Goal: Task Accomplishment & Management: Complete application form

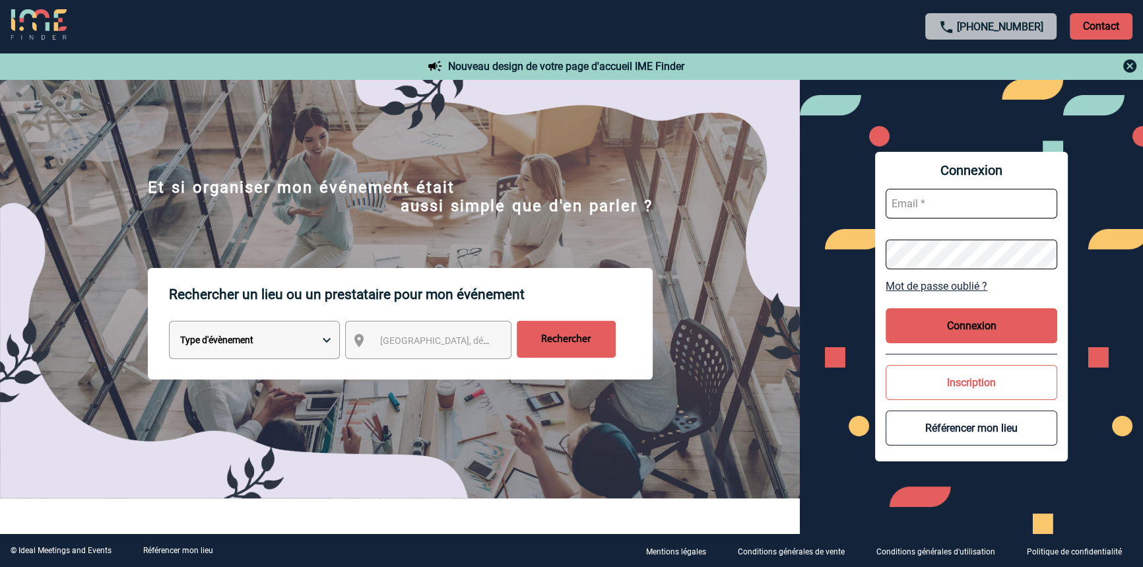
type input "blemonnier@ime-groupe.com"
click at [963, 313] on button "Connexion" at bounding box center [971, 325] width 172 height 35
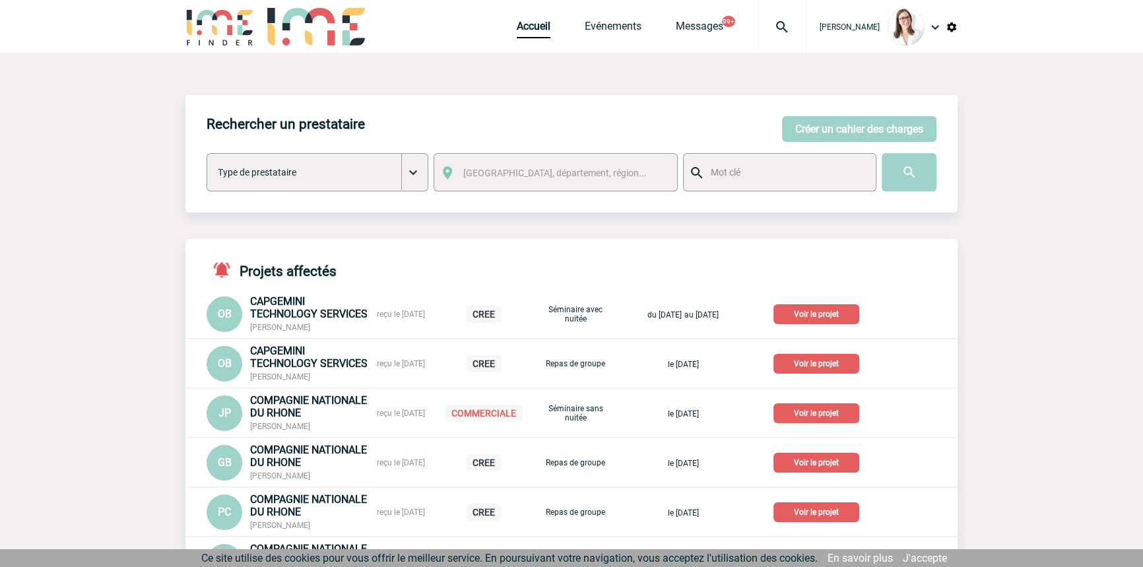
click at [769, 24] on img at bounding box center [781, 27] width 47 height 16
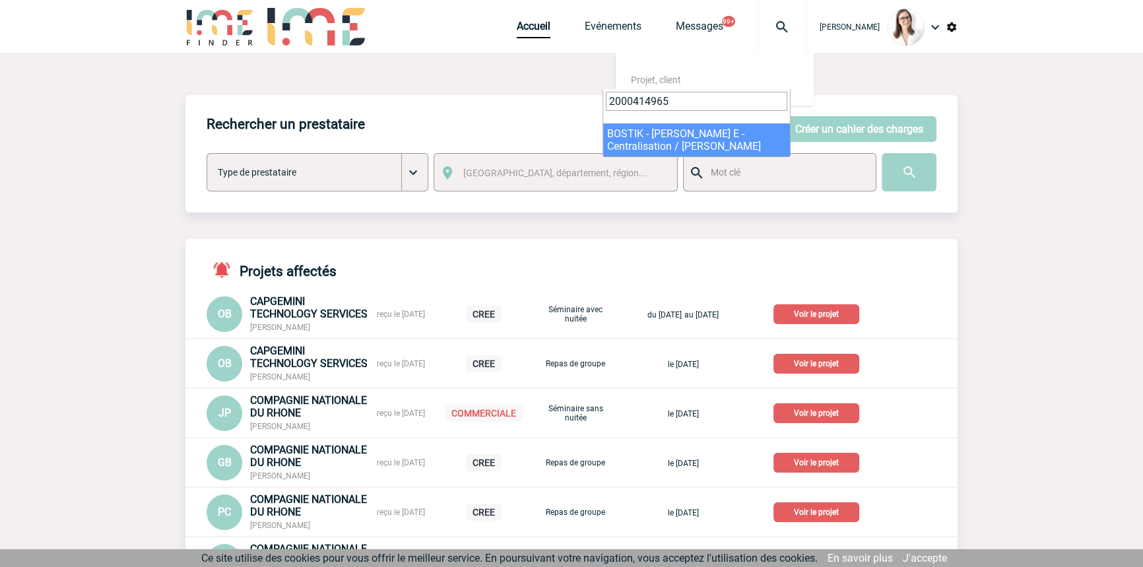
type input "2000414965"
select select "14466"
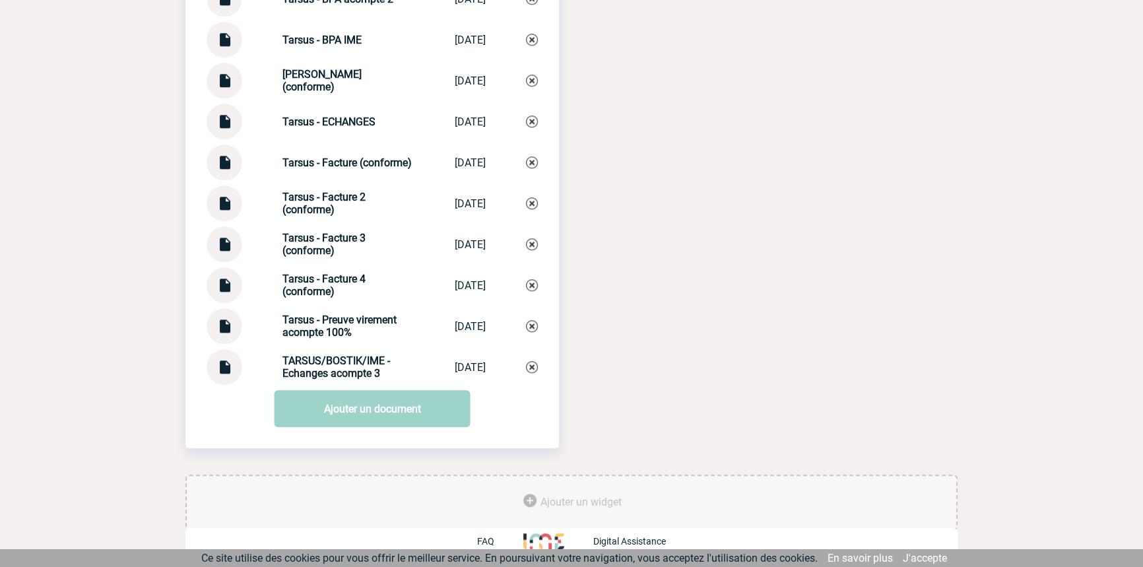
scroll to position [1362, 0]
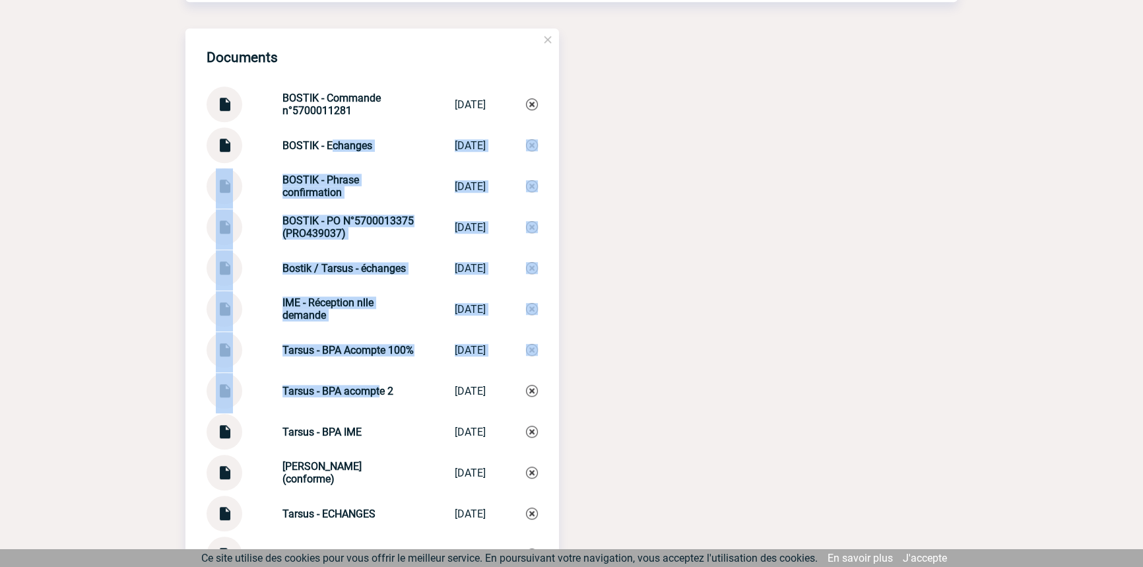
drag, startPoint x: 331, startPoint y: 172, endPoint x: 357, endPoint y: 299, distance: 129.2
click at [371, 409] on div "Documents BOSTIK - Commande n°5700011281 BOSTIK - Comman... 28/02/2024 BOSTIK -…" at bounding box center [371, 402] width 373 height 748
click at [357, 298] on div "Documents BOSTIK - Commande n°5700011281 BOSTIK - Comman... 28/02/2024 BOSTIK -…" at bounding box center [371, 402] width 373 height 748
drag, startPoint x: 355, startPoint y: 406, endPoint x: 303, endPoint y: 217, distance: 196.2
click at [303, 217] on div "Documents BOSTIK - Commande n°5700011281 BOSTIK - Comman... 28/02/2024 BOSTIK -…" at bounding box center [371, 402] width 373 height 748
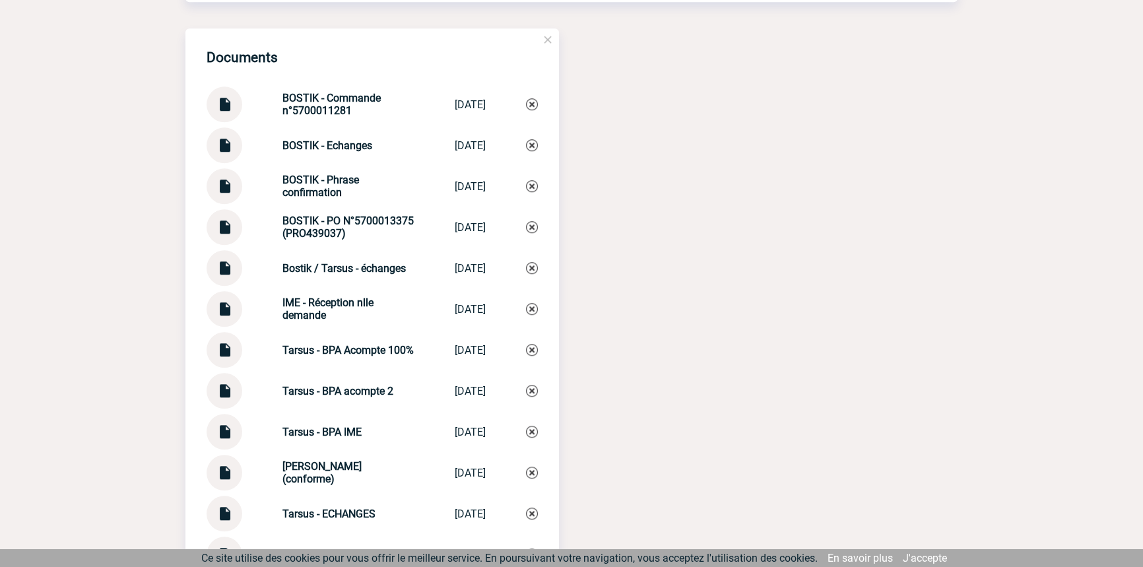
click at [299, 212] on div "Documents BOSTIK - Commande n°5700011281 BOSTIK - Comman... 28/02/2024 BOSTIK -…" at bounding box center [371, 402] width 373 height 748
drag, startPoint x: 329, startPoint y: 253, endPoint x: 406, endPoint y: 463, distance: 224.4
click at [402, 486] on div "Documents BOSTIK - Commande n°5700011281 BOSTIK - Comman... 28/02/2024 BOSTIK -…" at bounding box center [371, 402] width 373 height 748
click at [406, 463] on div "Tarsus - DEVIS (conforme) Tarsus - DEVIS ... 28/02/2024" at bounding box center [371, 473] width 331 height 36
drag, startPoint x: 394, startPoint y: 423, endPoint x: 354, endPoint y: 230, distance: 197.4
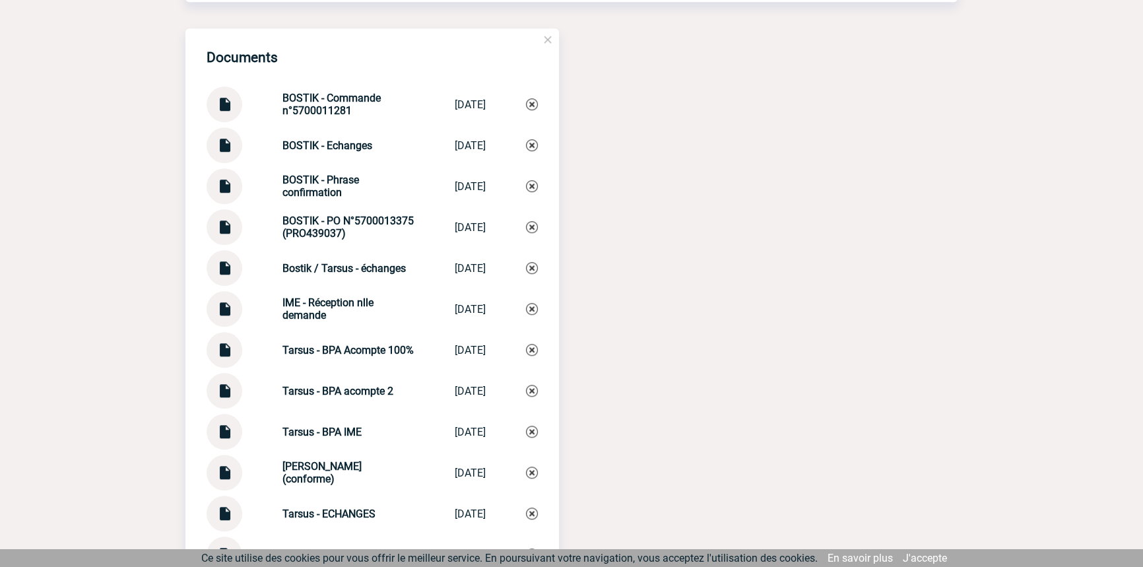
click at [356, 232] on div "Documents BOSTIK - Commande n°5700011281 BOSTIK - Comman... 28/02/2024 BOSTIK -…" at bounding box center [371, 402] width 373 height 748
click at [350, 226] on strong "BOSTIK - PO N°5700013375 (PRO439037)" at bounding box center [347, 226] width 131 height 25
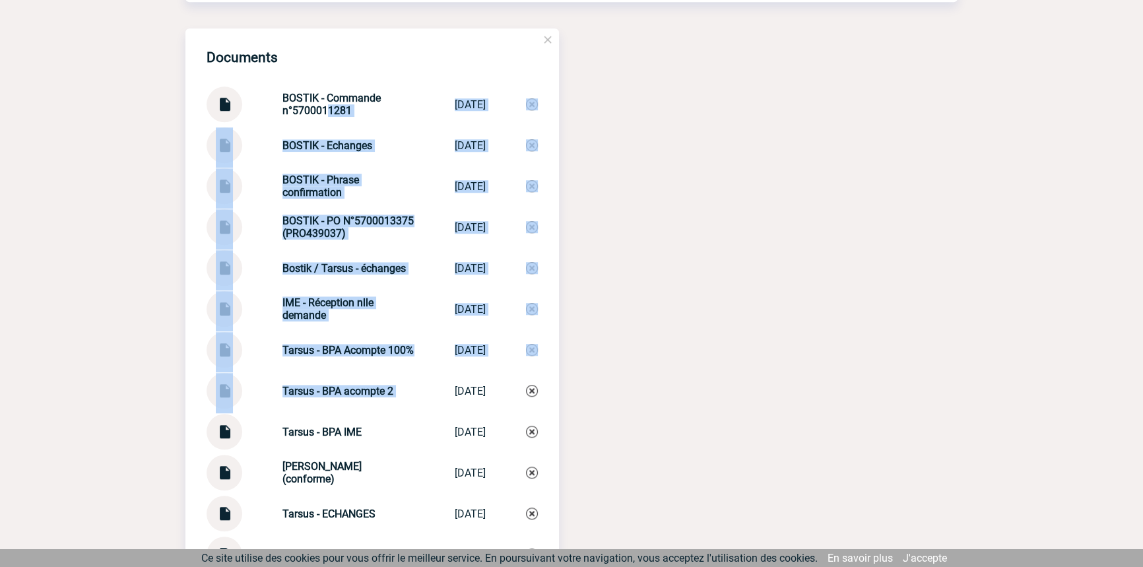
drag, startPoint x: 372, startPoint y: 267, endPoint x: 439, endPoint y: 395, distance: 145.2
click at [437, 394] on div "Documents BOSTIK - Commande n°5700011281 BOSTIK - Comman... 28/02/2024 BOSTIK -…" at bounding box center [371, 402] width 373 height 748
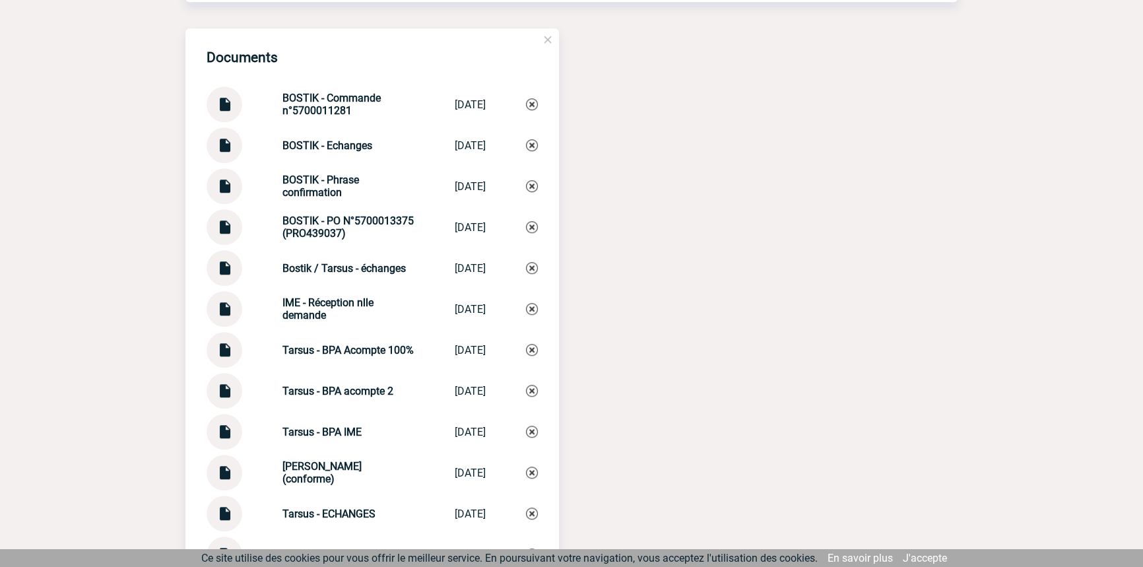
click at [455, 397] on div "24/07/2025" at bounding box center [470, 391] width 31 height 13
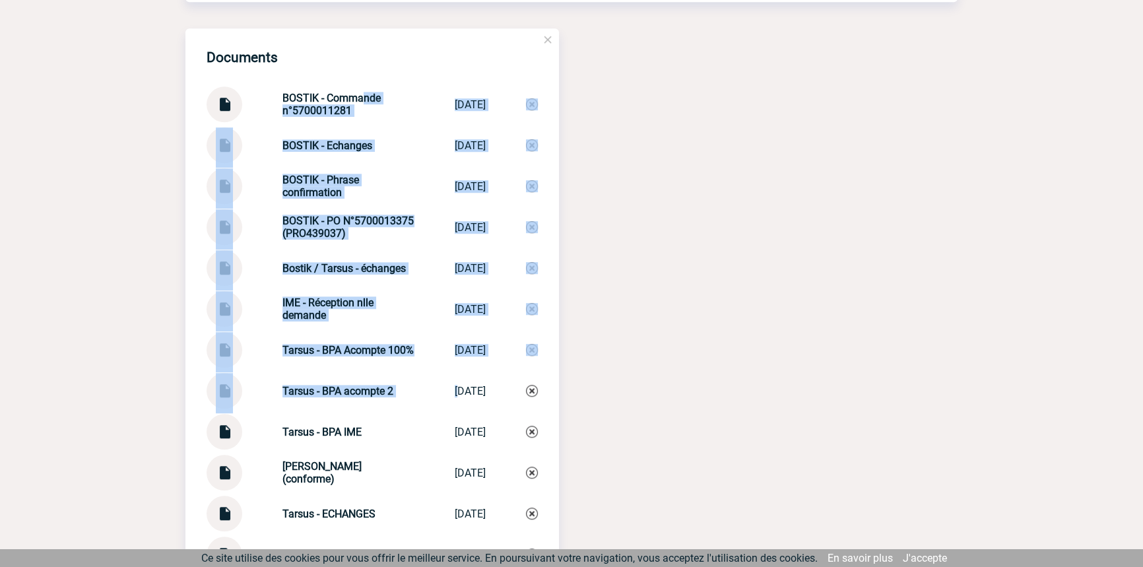
drag, startPoint x: 443, startPoint y: 400, endPoint x: 334, endPoint y: 80, distance: 337.7
click at [334, 80] on div "Documents BOSTIK - Commande n°5700011281 BOSTIK - Comman... 28/02/2024 BOSTIK -…" at bounding box center [371, 402] width 373 height 748
click at [328, 80] on div "Documents BOSTIK - Commande n°5700011281 BOSTIK - Comman... 28/02/2024 BOSTIK -…" at bounding box center [371, 402] width 373 height 748
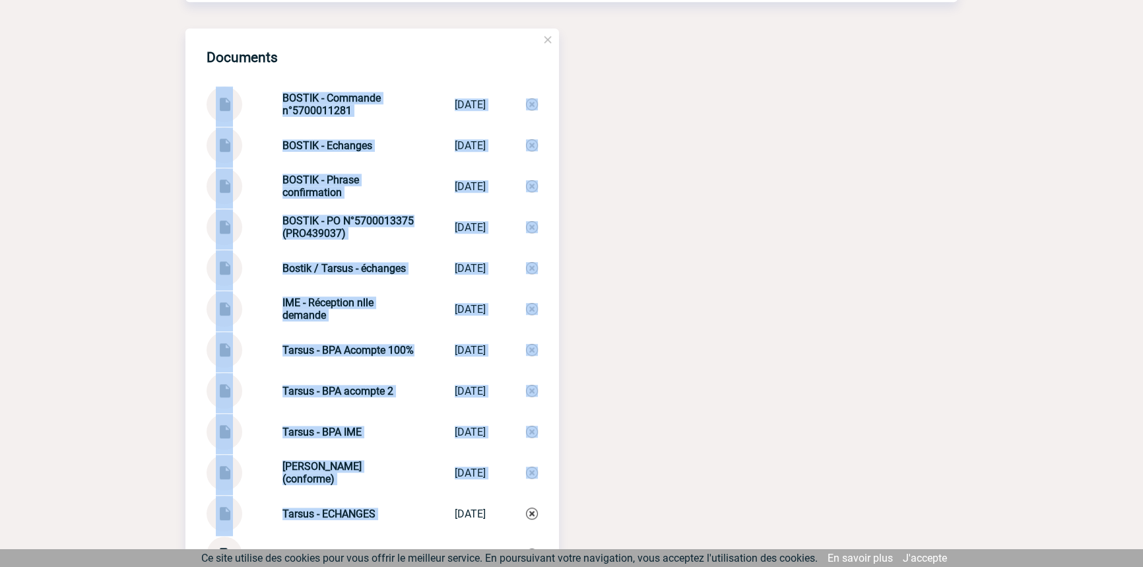
drag, startPoint x: 344, startPoint y: 334, endPoint x: 400, endPoint y: 509, distance: 183.6
click at [393, 518] on div "Documents BOSTIK - Commande n°5700011281 BOSTIK - Comman... 28/02/2024 BOSTIK -…" at bounding box center [371, 402] width 373 height 748
click at [400, 509] on div "Tarsus - ECHANGES Tarsus - ECHANGES 05/08/2025" at bounding box center [371, 513] width 331 height 36
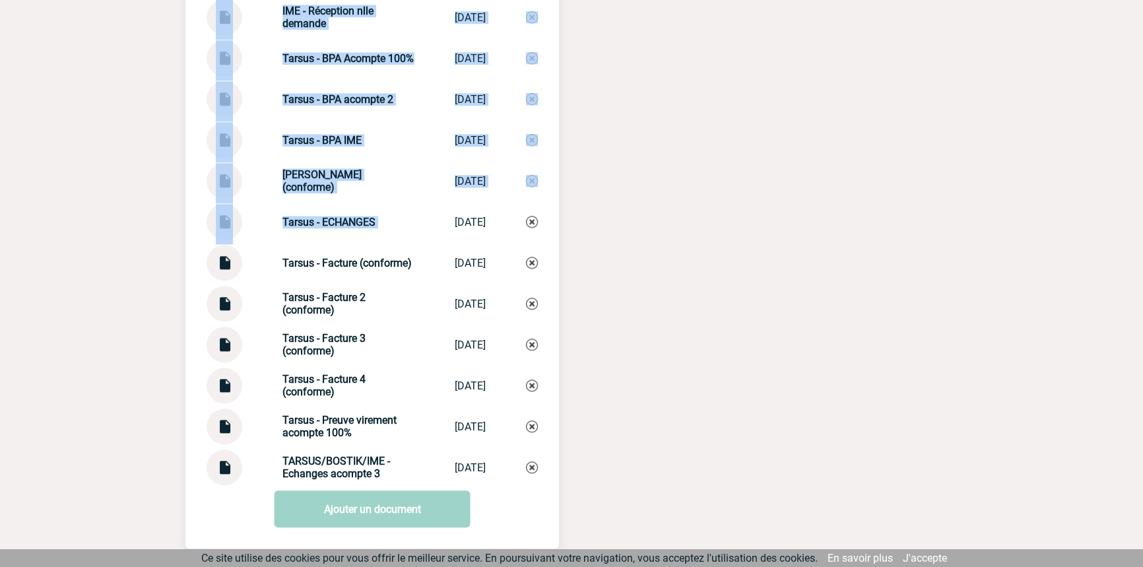
scroll to position [1762, 0]
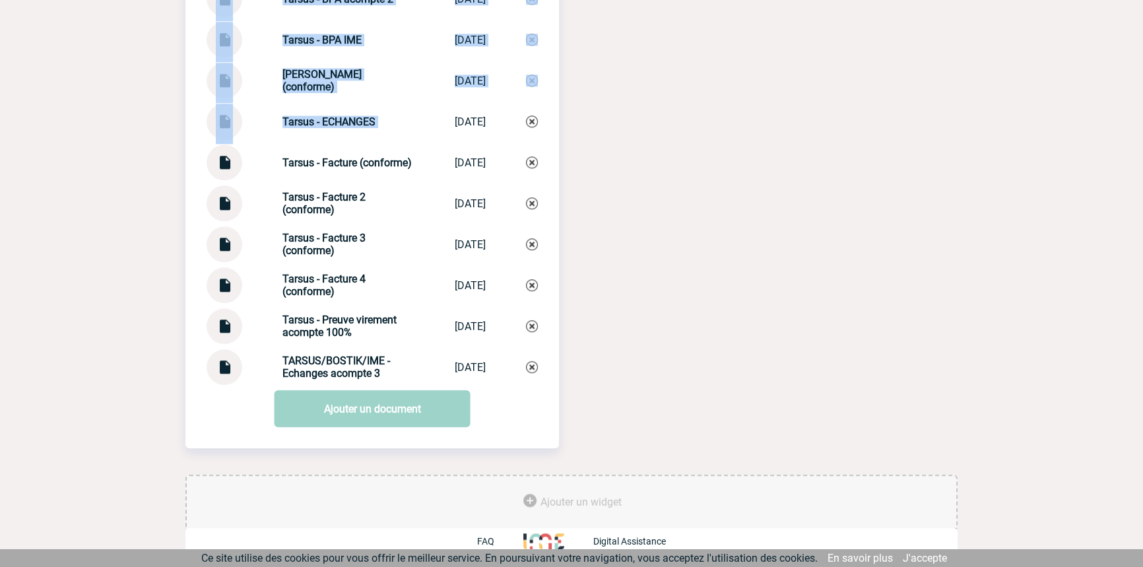
click at [348, 122] on strong "Tarsus - ECHANGES" at bounding box center [328, 121] width 93 height 13
click at [340, 42] on strong "Tarsus - BPA IME" at bounding box center [321, 40] width 79 height 13
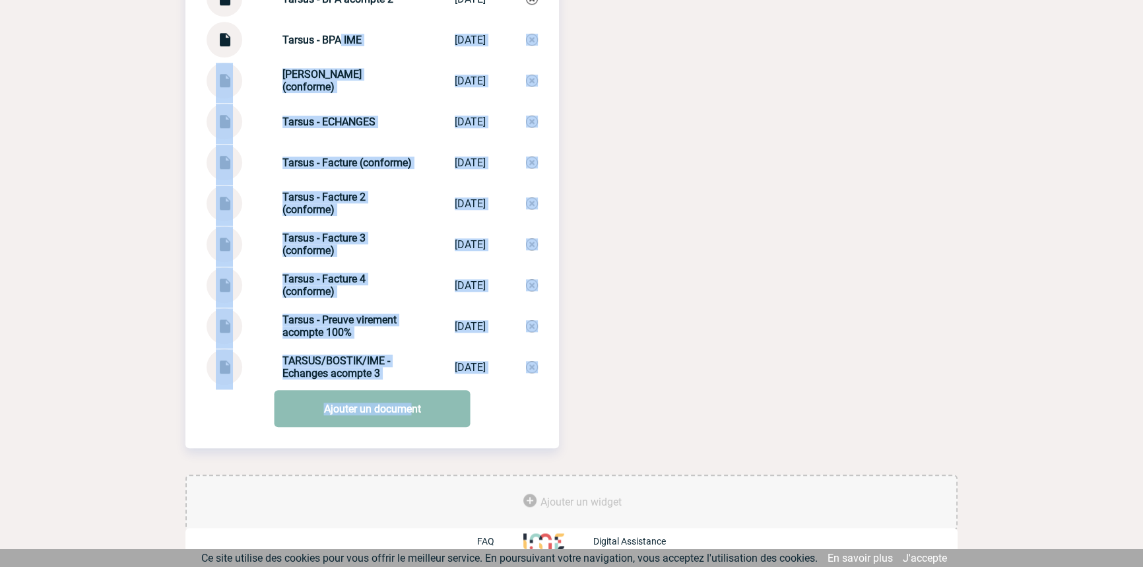
drag, startPoint x: 385, startPoint y: 212, endPoint x: 412, endPoint y: 399, distance: 189.4
click at [412, 399] on div "Documents BOSTIK - Commande n°5700011281 BOSTIK - Comman... 28/02/2024 BOSTIK -…" at bounding box center [371, 21] width 373 height 769
click at [410, 332] on div "Tarsus - Preuve virement acompte 100% Tarsus - Preuve... 28/02/2024" at bounding box center [371, 326] width 331 height 36
drag, startPoint x: 414, startPoint y: 357, endPoint x: 402, endPoint y: 368, distance: 16.3
click at [413, 358] on div "TARSUS/BOSTIK/IME - Echanges acompte 3 TARSUS/BOSTIK/I... 26/08/2025" at bounding box center [371, 367] width 331 height 36
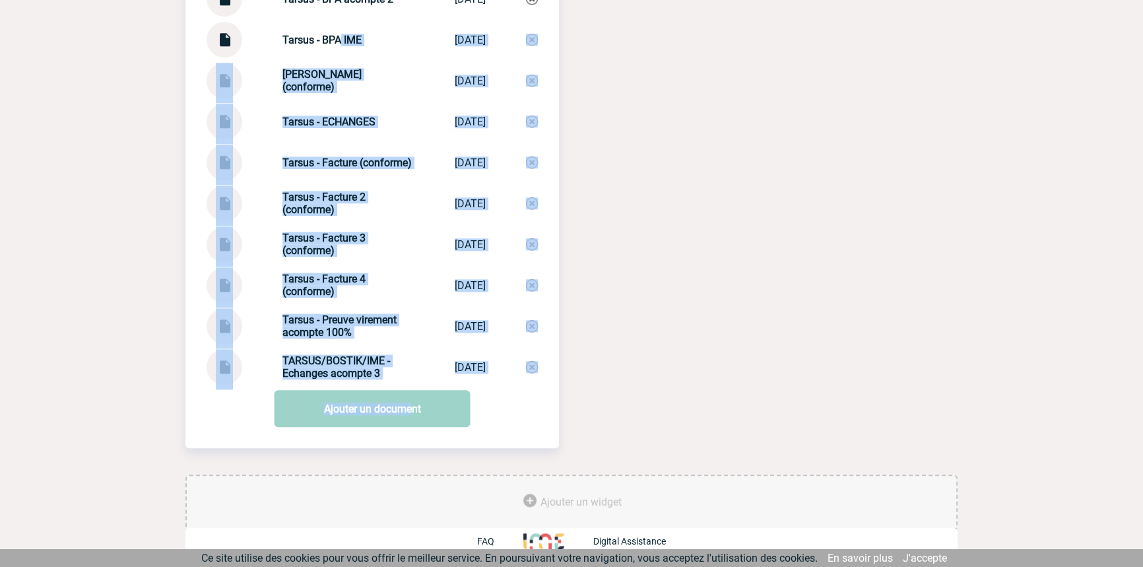
click at [377, 359] on strong "TARSUS/BOSTIK/IME - Echanges acompte 3" at bounding box center [336, 366] width 108 height 25
click at [371, 365] on strong "TARSUS/BOSTIK/IME - Echanges acompte 3" at bounding box center [336, 366] width 108 height 25
click at [377, 380] on div "TARSUS/BOSTIK/IME - Echanges acompte 3 TARSUS/BOSTIK/I... 26/08/2025" at bounding box center [371, 367] width 331 height 36
click at [379, 383] on div "TARSUS/BOSTIK/IME - Echanges acompte 3 TARSUS/BOSTIK/I... 26/08/2025" at bounding box center [371, 367] width 331 height 36
click at [393, 249] on div "Tarsus - Facture 3 (conforme)" at bounding box center [348, 244] width 132 height 25
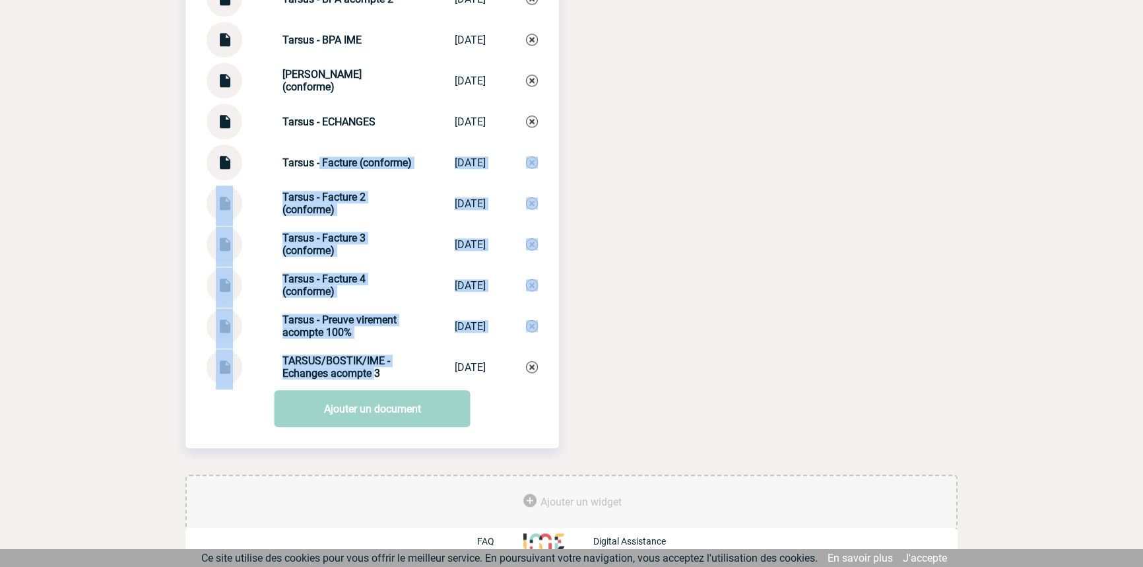
drag, startPoint x: 369, startPoint y: 381, endPoint x: 305, endPoint y: 144, distance: 245.8
click at [305, 144] on div "Documents BOSTIK - Commande n°5700011281 BOSTIK - Comman... 28/02/2024 BOSTIK -…" at bounding box center [371, 11] width 373 height 748
click at [306, 144] on div "Documents BOSTIK - Commande n°5700011281 BOSTIK - Comman... 28/02/2024 BOSTIK -…" at bounding box center [371, 11] width 373 height 748
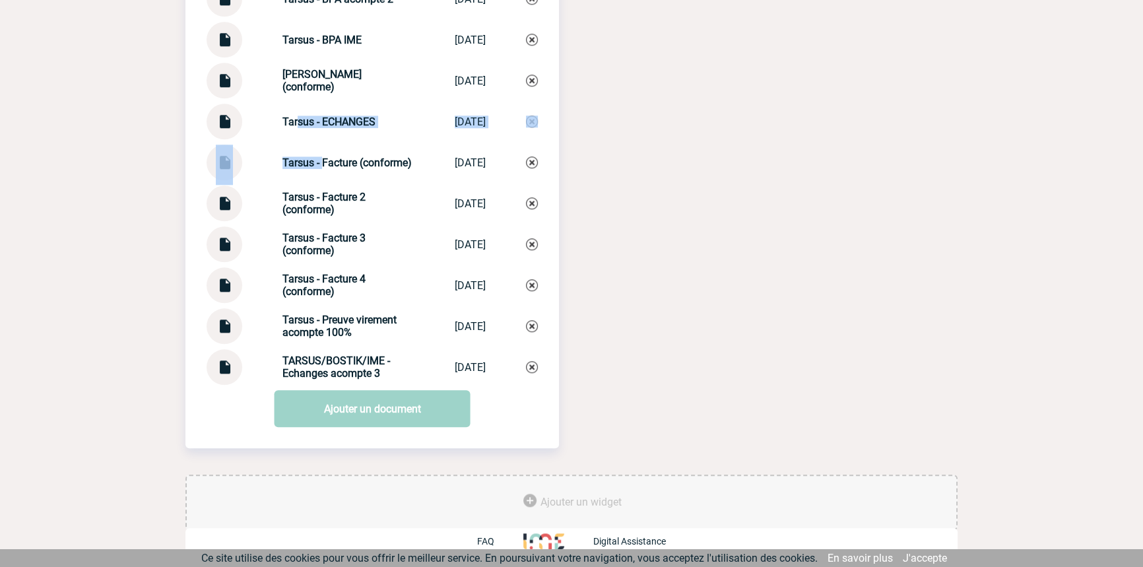
drag, startPoint x: 297, startPoint y: 113, endPoint x: 313, endPoint y: 185, distance: 73.1
click at [313, 184] on div "Documents BOSTIK - Commande n°5700011281 BOSTIK - Comman... 28/02/2024 BOSTIK -…" at bounding box center [371, 11] width 373 height 748
click at [325, 85] on strong "Tarsus - DEVIS (conforme)" at bounding box center [321, 80] width 79 height 25
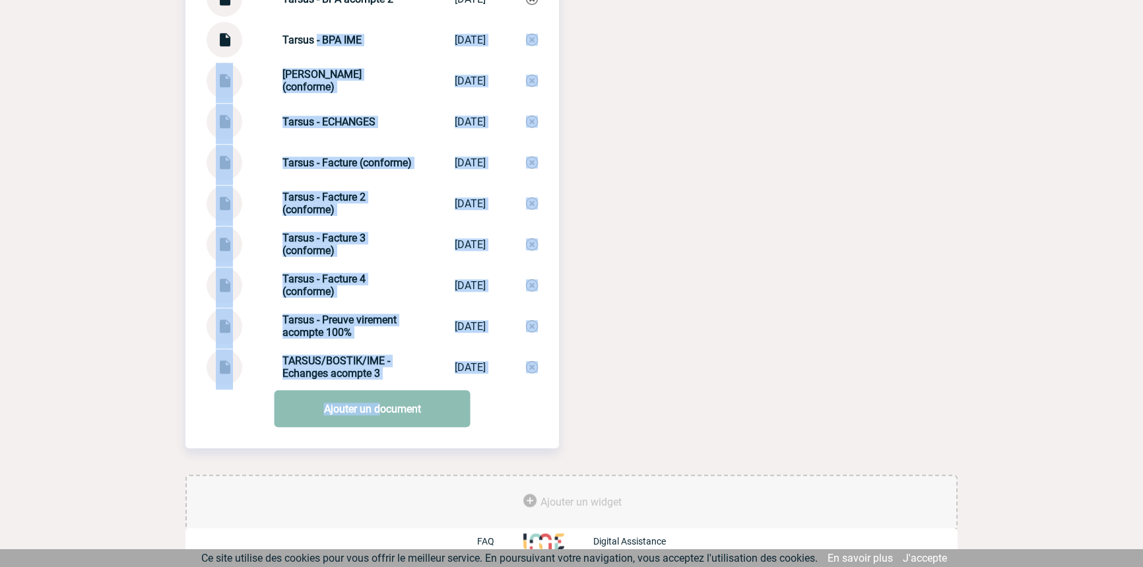
drag, startPoint x: 352, startPoint y: 284, endPoint x: 367, endPoint y: 377, distance: 94.4
click at [377, 392] on div "Documents BOSTIK - Commande n°5700011281 BOSTIK - Comman... 28/02/2024 BOSTIK -…" at bounding box center [371, 21] width 373 height 769
click at [365, 373] on strong "TARSUS/BOSTIK/IME - Echanges acompte 3" at bounding box center [336, 366] width 108 height 25
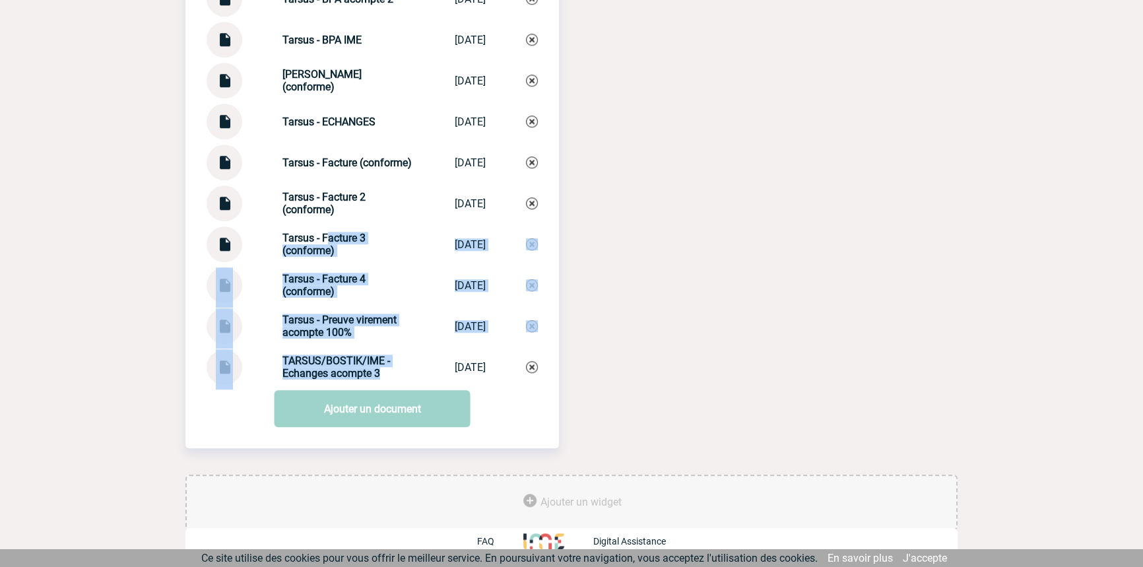
drag, startPoint x: 381, startPoint y: 381, endPoint x: 315, endPoint y: 224, distance: 169.9
click at [315, 228] on div "Documents BOSTIK - Commande n°5700011281 BOSTIK - Comman... 28/02/2024 BOSTIK -…" at bounding box center [371, 11] width 373 height 748
click at [315, 224] on div "Documents BOSTIK - Commande n°5700011281 BOSTIK - Comman... 28/02/2024 BOSTIK -…" at bounding box center [371, 11] width 373 height 748
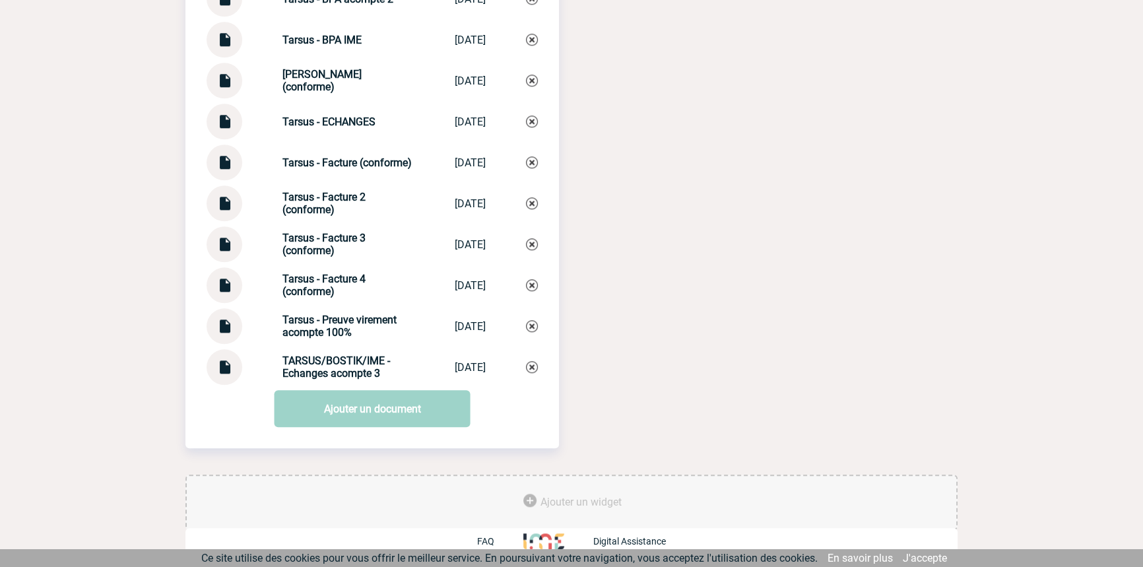
click at [330, 152] on div "Tarsus - Facture (conforme) Tarsus - Factur... 20/09/2024" at bounding box center [371, 162] width 331 height 36
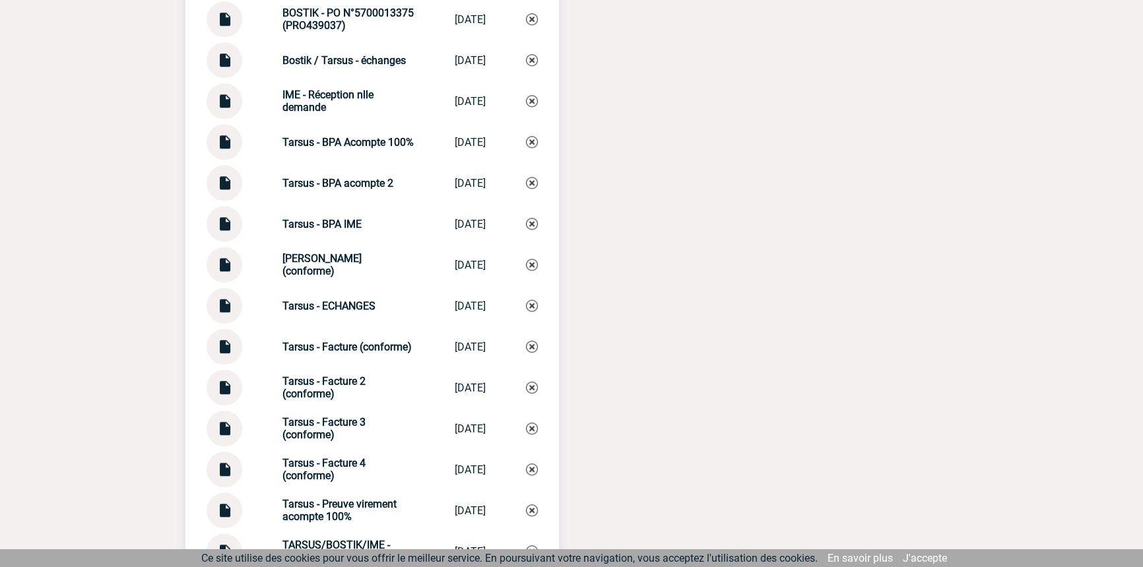
scroll to position [1563, 0]
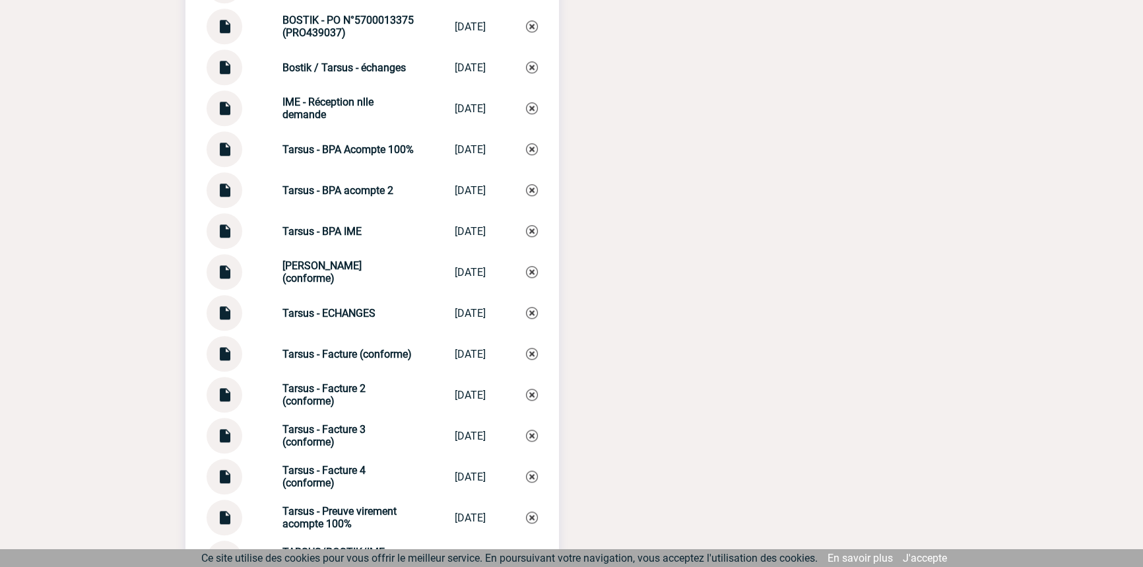
click at [360, 156] on div "Tarsus - BPA Acompte 100%" at bounding box center [348, 149] width 132 height 13
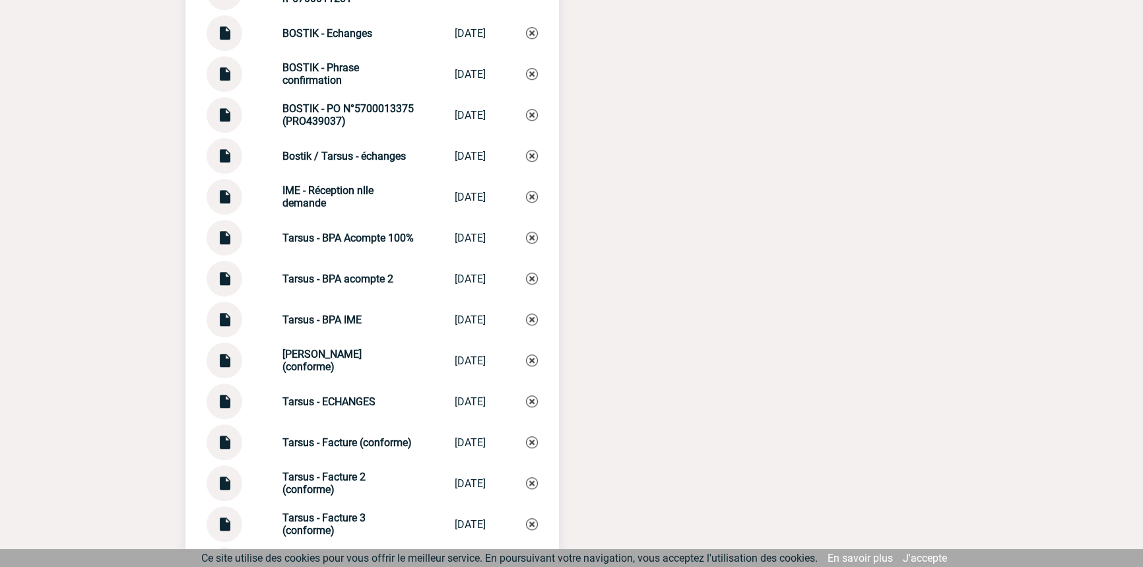
scroll to position [1362, 0]
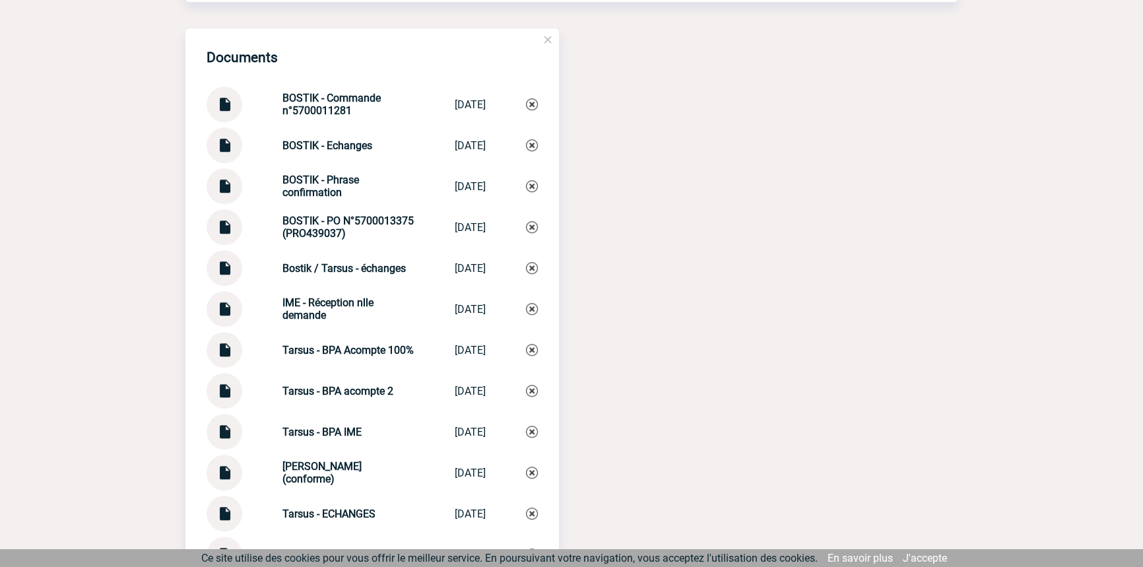
click at [373, 392] on div "Tarsus - BPA acompte 2 Tarsus - BPA ac... 24/07/2025" at bounding box center [371, 391] width 331 height 36
click at [375, 391] on div "Tarsus - BPA acompte 2 Tarsus - BPA ac... 24/07/2025" at bounding box center [371, 391] width 331 height 36
click at [374, 390] on div "Tarsus - BPA acompte 2 Tarsus - BPA ac... 24/07/2025" at bounding box center [371, 391] width 331 height 36
copy div "Tarsus - BPA acompte 2 Tarsus - BPA ac..."
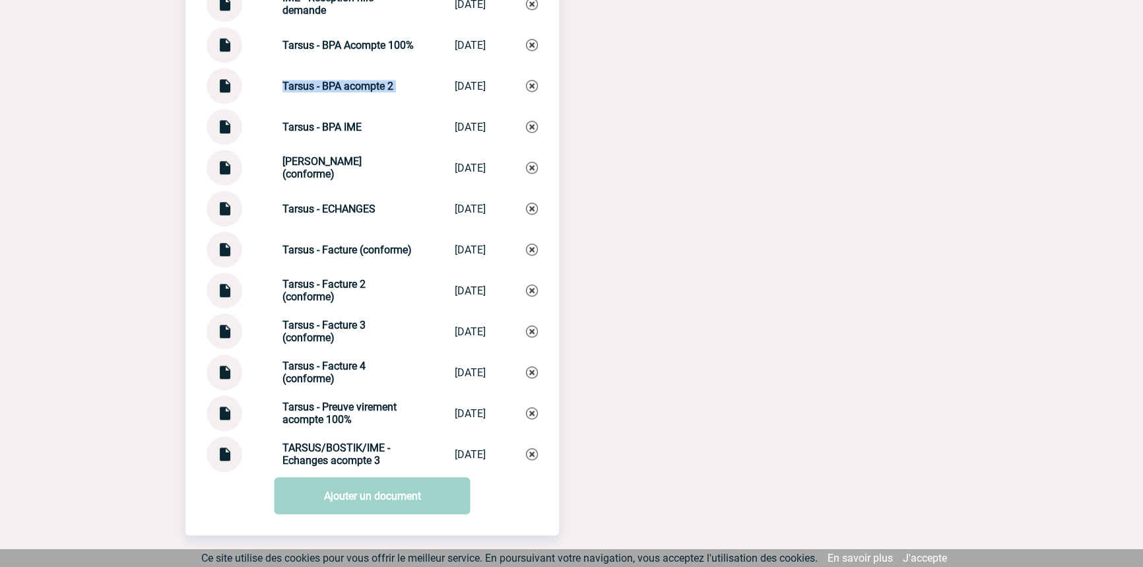
scroll to position [1762, 0]
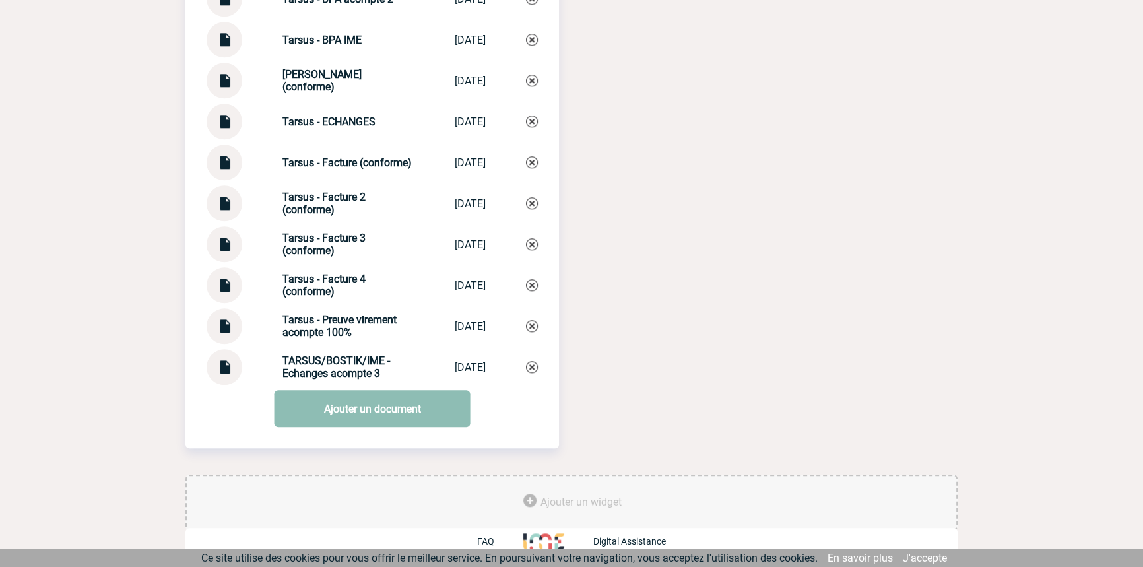
click at [381, 400] on link "Ajouter un document" at bounding box center [372, 408] width 196 height 37
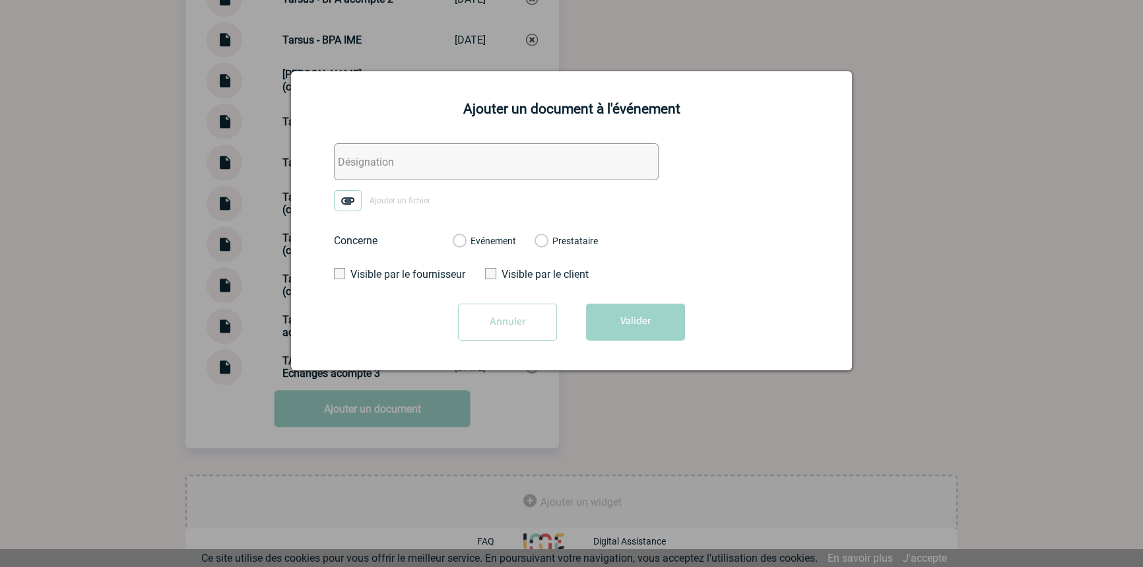
click at [423, 173] on input "text" at bounding box center [496, 161] width 325 height 37
paste input "Tarsus - BPA acompte 2"
drag, startPoint x: 396, startPoint y: 160, endPoint x: 387, endPoint y: 160, distance: 9.9
click at [382, 160] on input "Tarsus - BPA acompte 2" at bounding box center [496, 161] width 325 height 37
click at [447, 164] on input "Tarsus - acompte 2" at bounding box center [496, 161] width 325 height 37
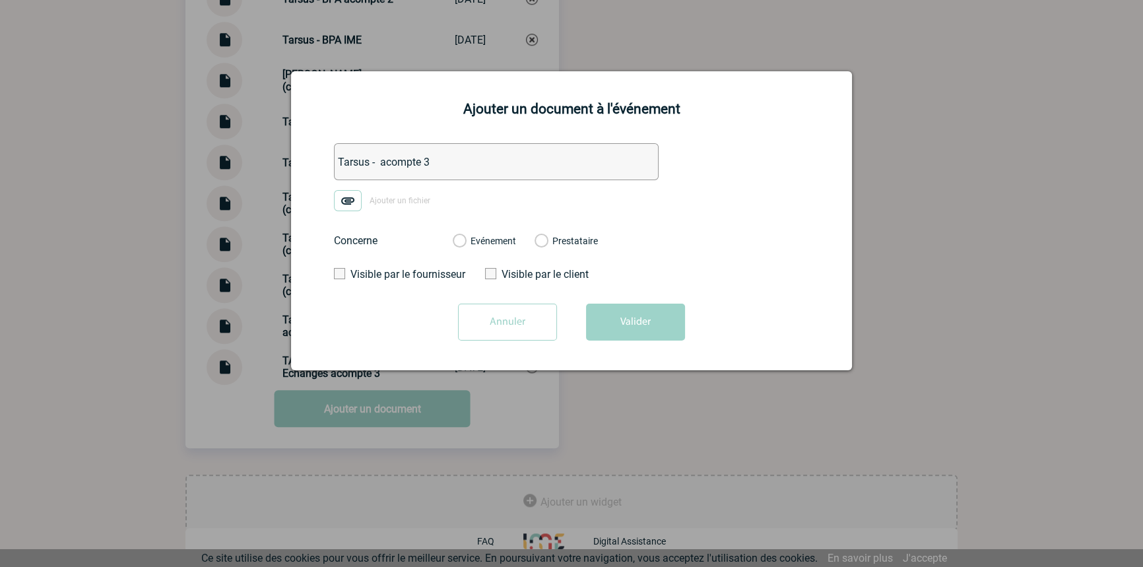
type input "Tarsus - acompte 3"
click at [349, 210] on img at bounding box center [348, 200] width 28 height 21
click at [0, 0] on input "Ajouter un fichier" at bounding box center [0, 0] width 0 height 0
click at [465, 237] on label "Evénement" at bounding box center [459, 242] width 13 height 12
click at [0, 0] on input "Evénement" at bounding box center [0, 0] width 0 height 0
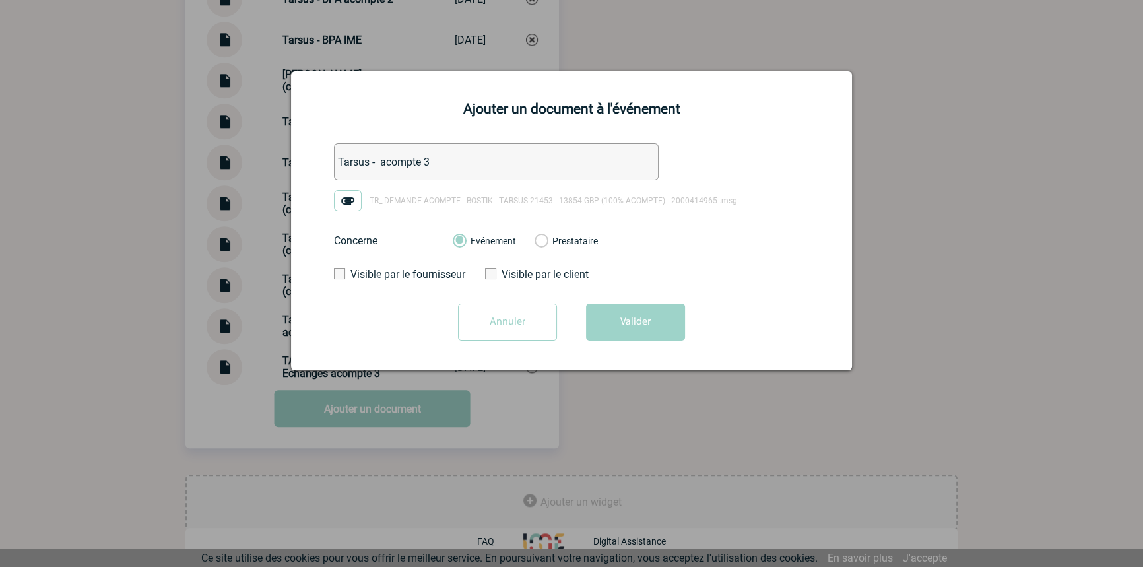
click at [605, 320] on button "Valider" at bounding box center [635, 321] width 99 height 37
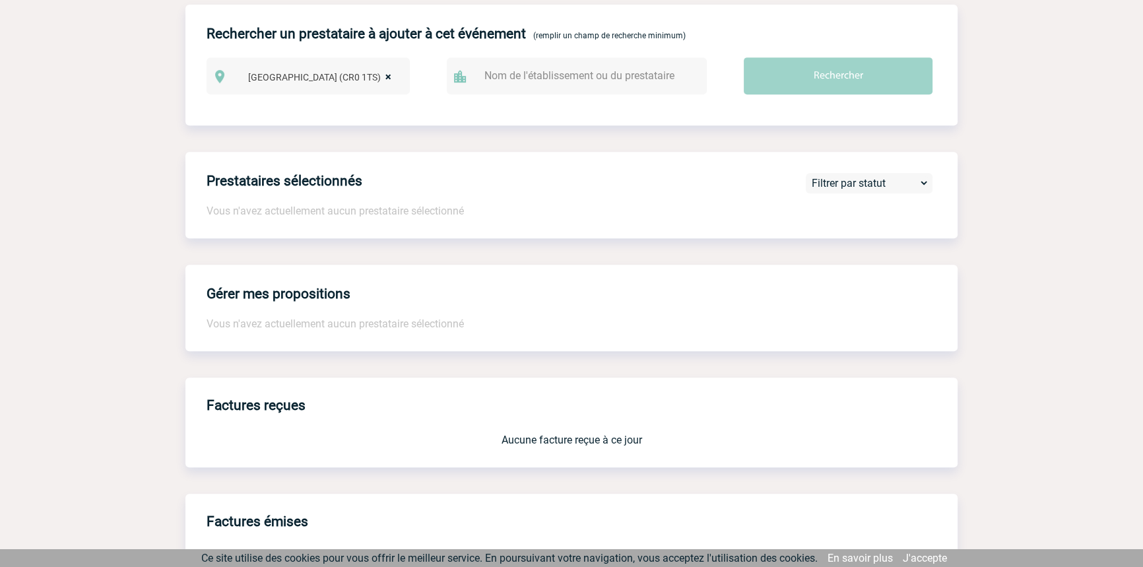
scroll to position [0, 0]
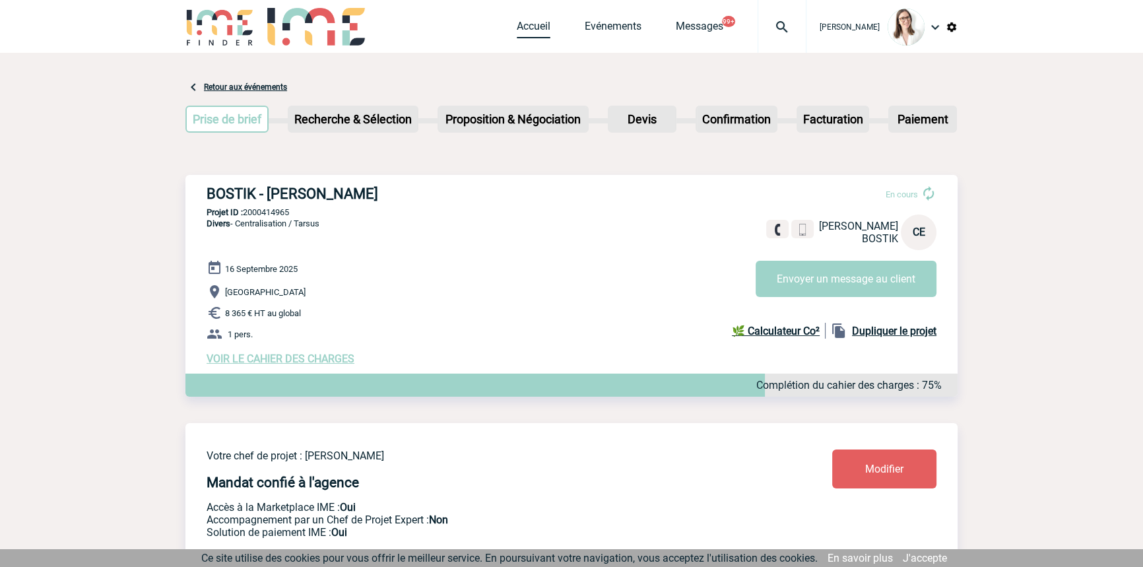
click at [521, 22] on link "Accueil" at bounding box center [534, 29] width 34 height 18
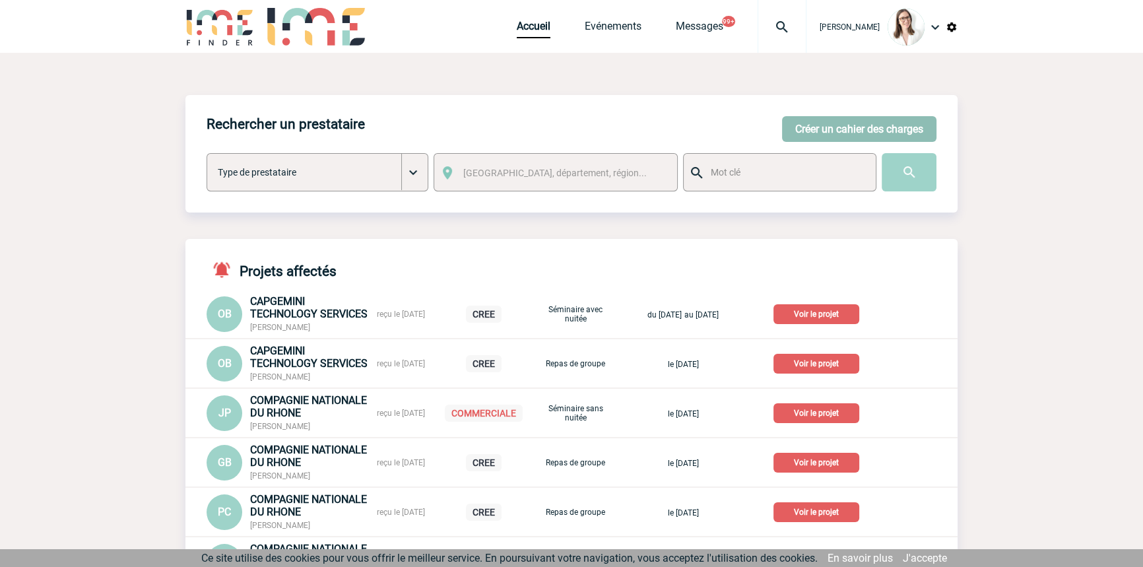
drag, startPoint x: 823, startPoint y: 148, endPoint x: 825, endPoint y: 141, distance: 8.3
click at [823, 148] on div "Créer un cahier des charges Créer un cahier des charges Type de prestataire Lie…" at bounding box center [571, 170] width 772 height 44
click at [826, 139] on button "Créer un cahier des charges" at bounding box center [859, 129] width 154 height 26
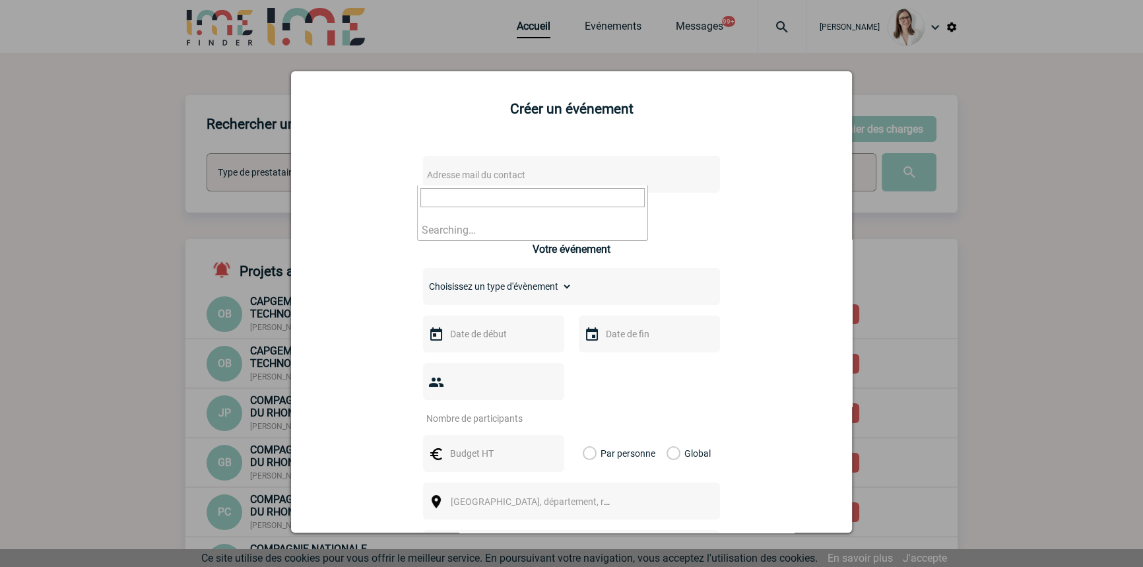
click at [449, 170] on span "Adresse mail du contact" at bounding box center [476, 175] width 98 height 11
type input "dargent"
select select "132789"
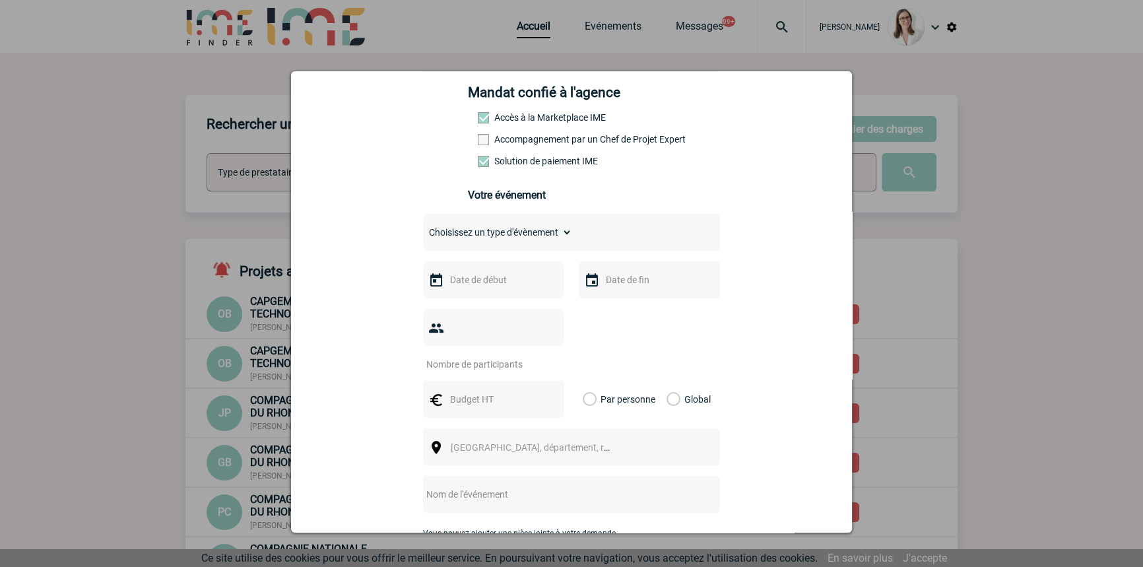
scroll to position [199, 0]
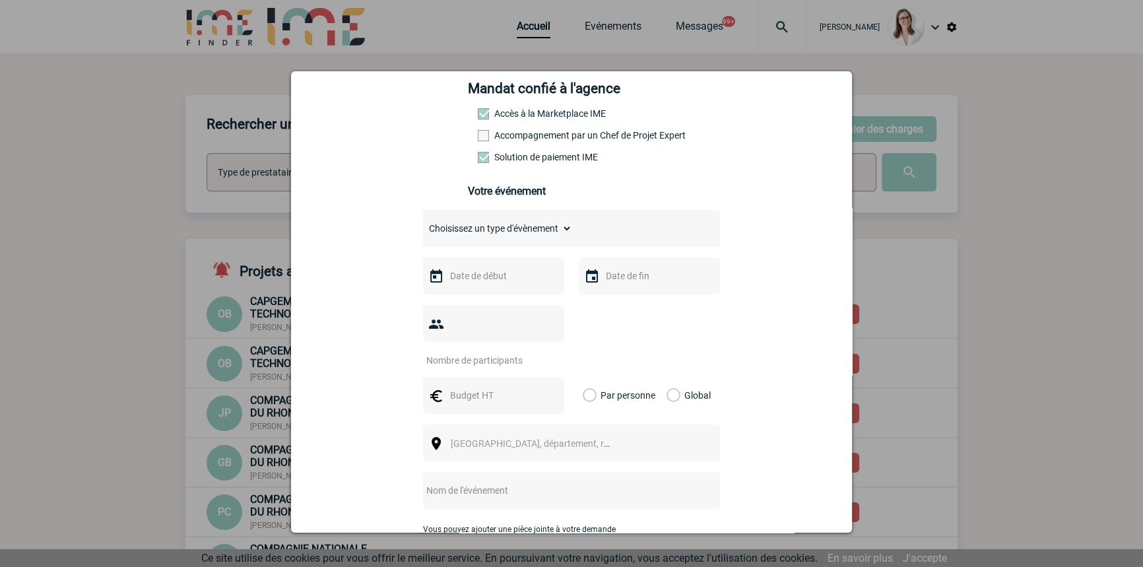
click at [490, 232] on select "Choisissez un type d'évènement Séminaire avec nuitée Séminaire sans nuitée Repa…" at bounding box center [497, 228] width 149 height 18
select select "2"
click at [423, 223] on select "Choisissez un type d'évènement Séminaire avec nuitée Séminaire sans nuitée Repa…" at bounding box center [497, 228] width 149 height 18
click at [503, 283] on input "text" at bounding box center [492, 275] width 91 height 17
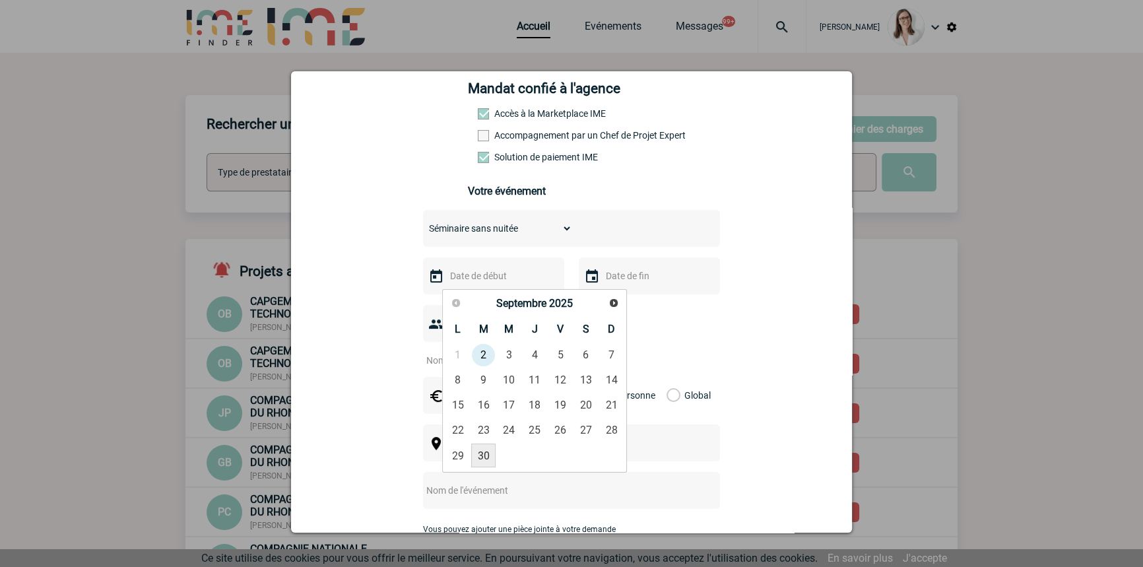
click at [486, 452] on link "30" at bounding box center [483, 455] width 24 height 24
type input "30-09-2025"
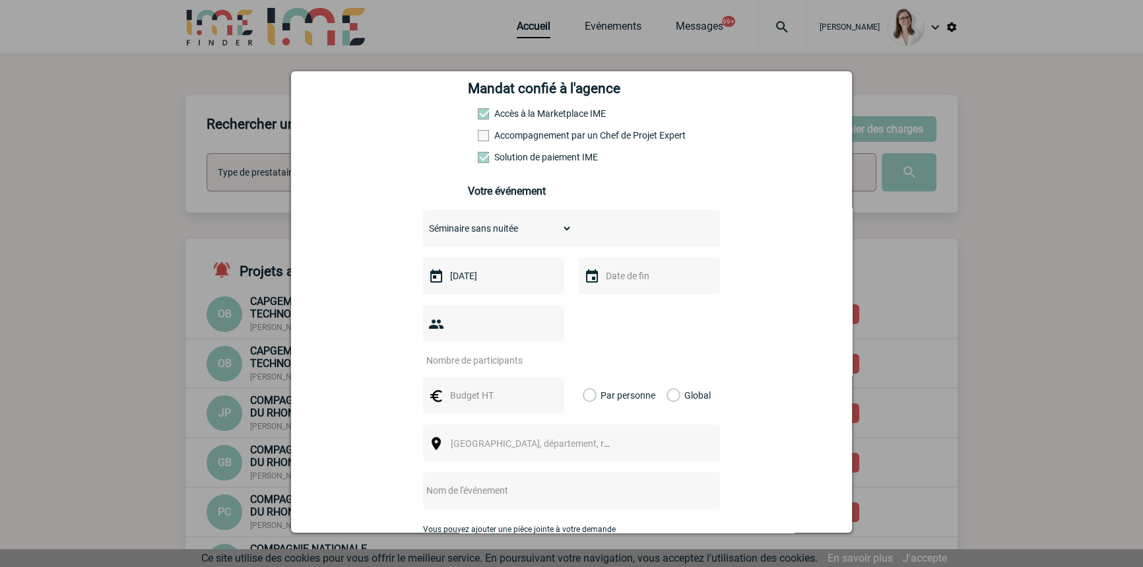
click at [612, 278] on input "text" at bounding box center [647, 275] width 91 height 17
click at [645, 456] on link "30" at bounding box center [639, 455] width 24 height 24
type input "30-09-2025"
click at [515, 352] on input "number" at bounding box center [485, 360] width 124 height 17
type input "22"
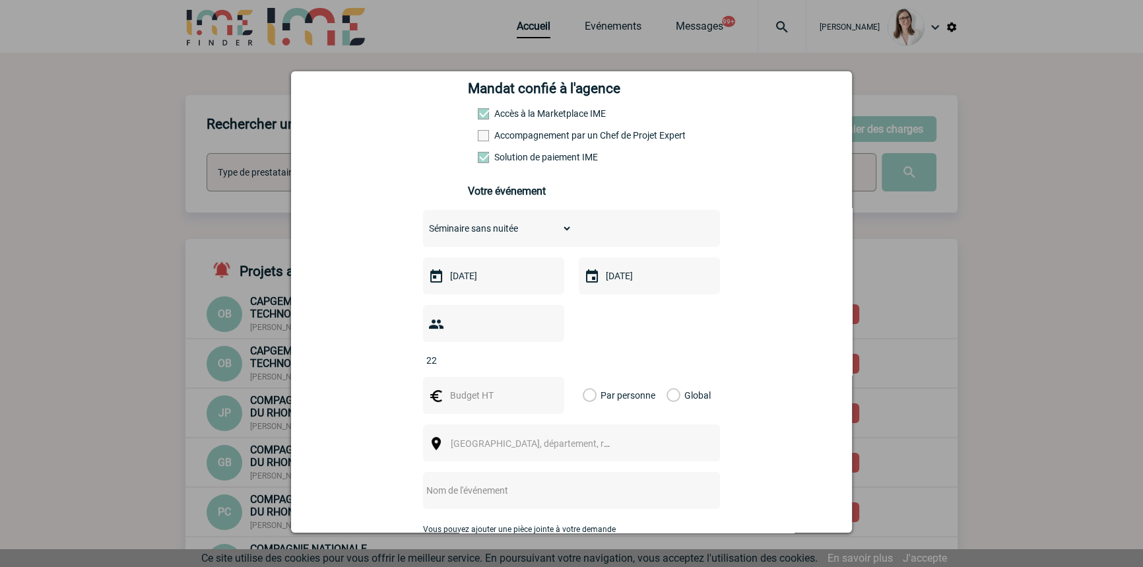
drag, startPoint x: 469, startPoint y: 380, endPoint x: 376, endPoint y: 365, distance: 94.2
click at [470, 387] on input "text" at bounding box center [492, 395] width 91 height 17
type input "900"
click at [666, 377] on label "Global" at bounding box center [670, 395] width 9 height 37
click at [0, 0] on input "Global" at bounding box center [0, 0] width 0 height 0
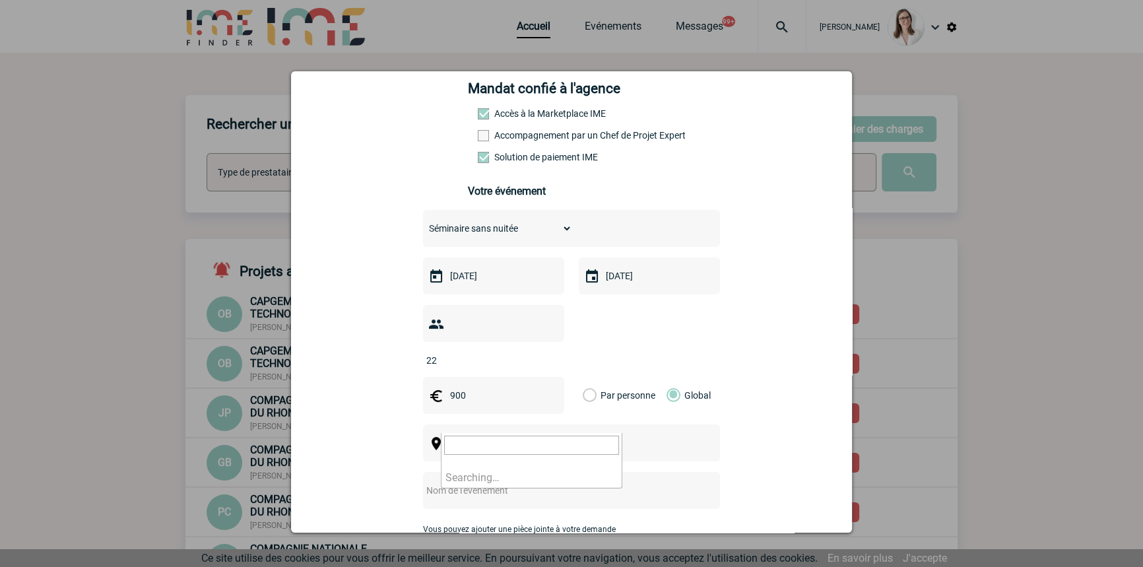
click at [446, 434] on span "Ville, département, région..." at bounding box center [535, 443] width 181 height 18
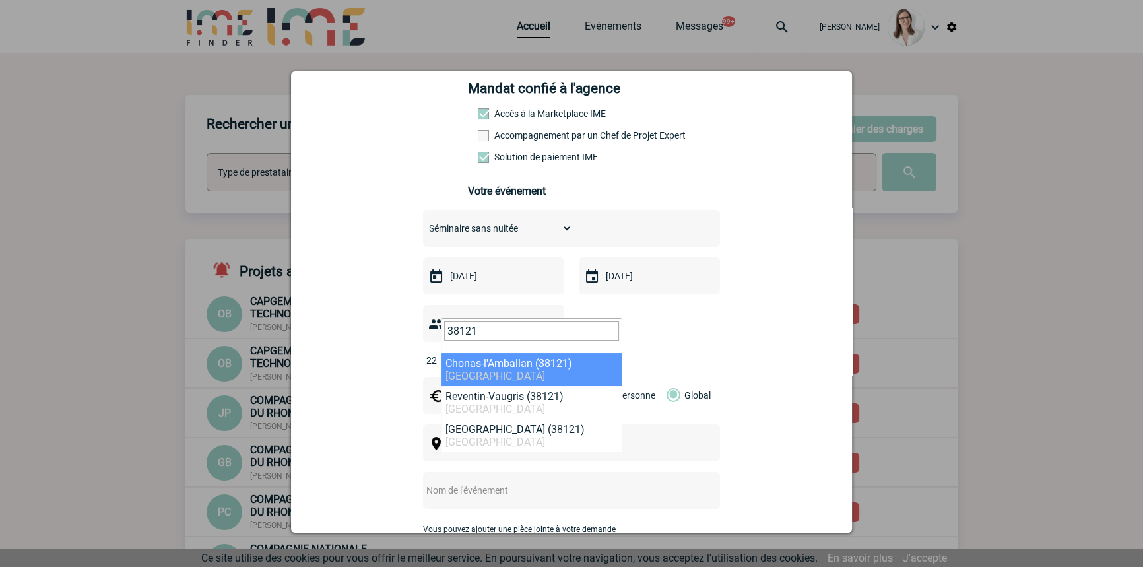
type input "38121"
select select "35493"
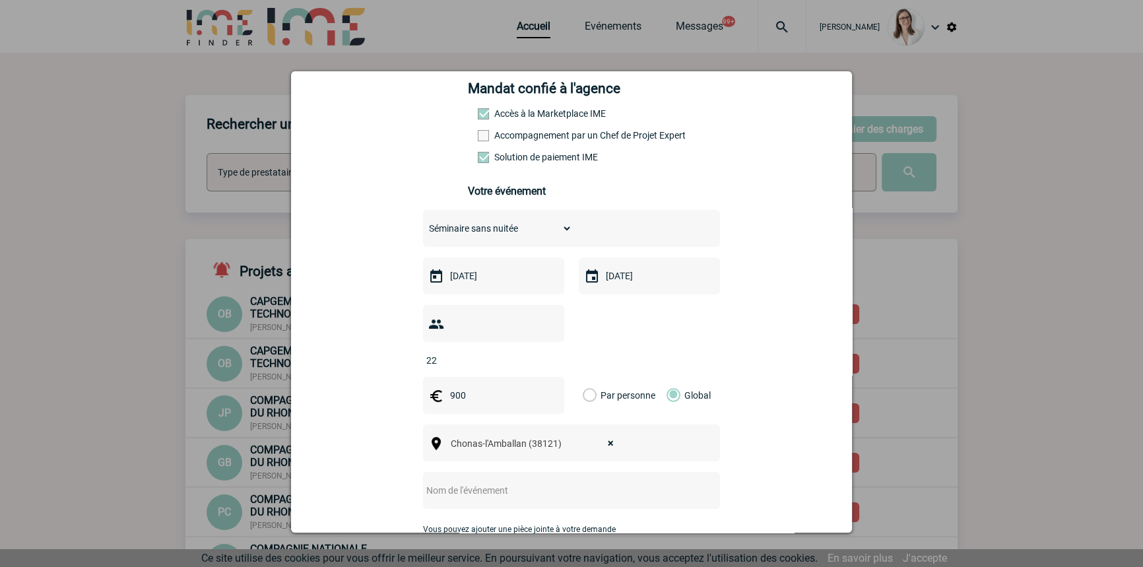
click at [519, 482] on input "text" at bounding box center [554, 490] width 262 height 17
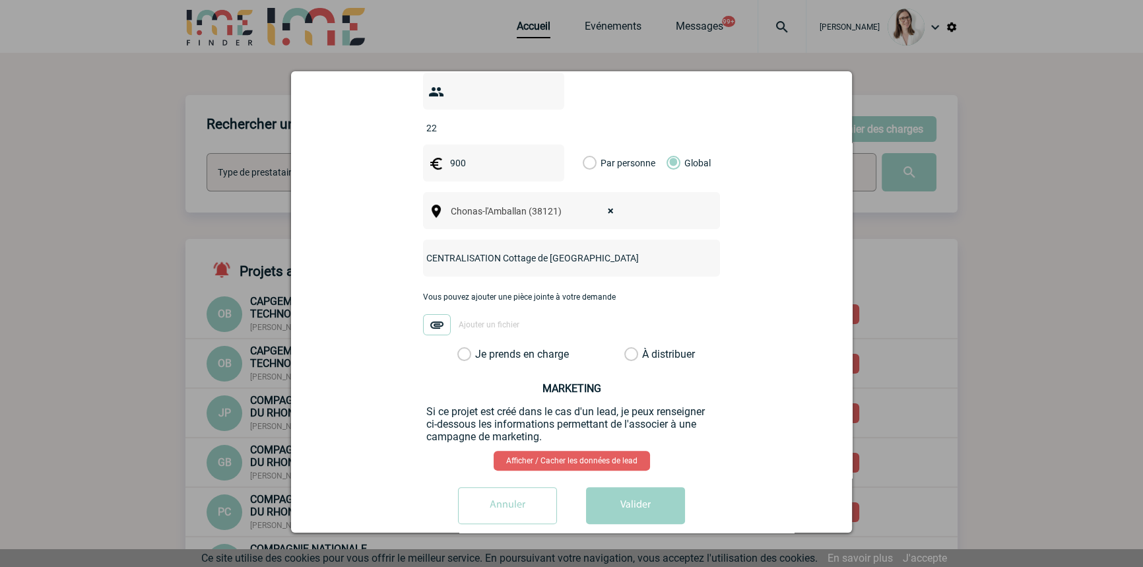
scroll to position [433, 0]
type input "CENTRALISATION Cottage de Clairefontaine"
drag, startPoint x: 509, startPoint y: 330, endPoint x: 515, endPoint y: 336, distance: 8.4
click at [480, 346] on label "Je prends en charge" at bounding box center [468, 352] width 22 height 13
click at [0, 0] on input "Je prends en charge" at bounding box center [0, 0] width 0 height 0
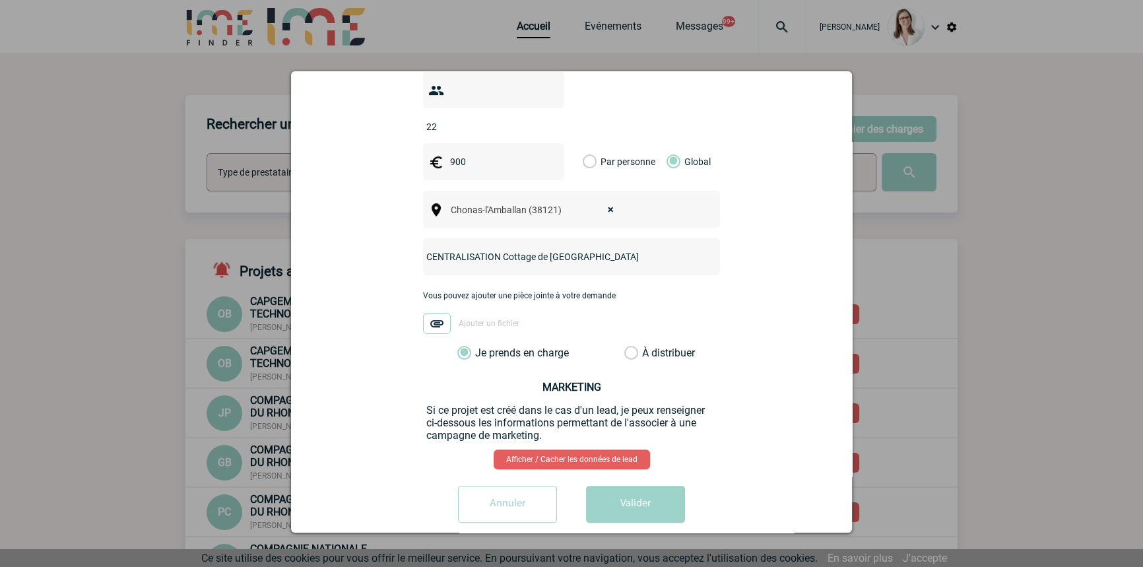
click at [623, 486] on button "Valider" at bounding box center [635, 504] width 99 height 37
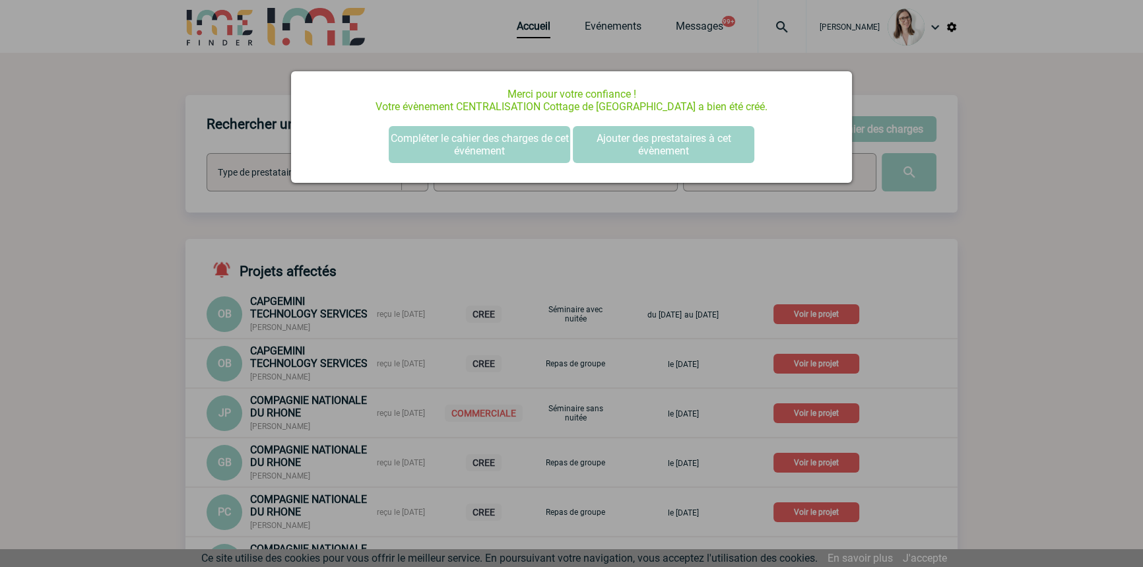
scroll to position [0, 0]
click at [453, 139] on button "Compléter le cahier des charges de cet événement" at bounding box center [479, 144] width 181 height 37
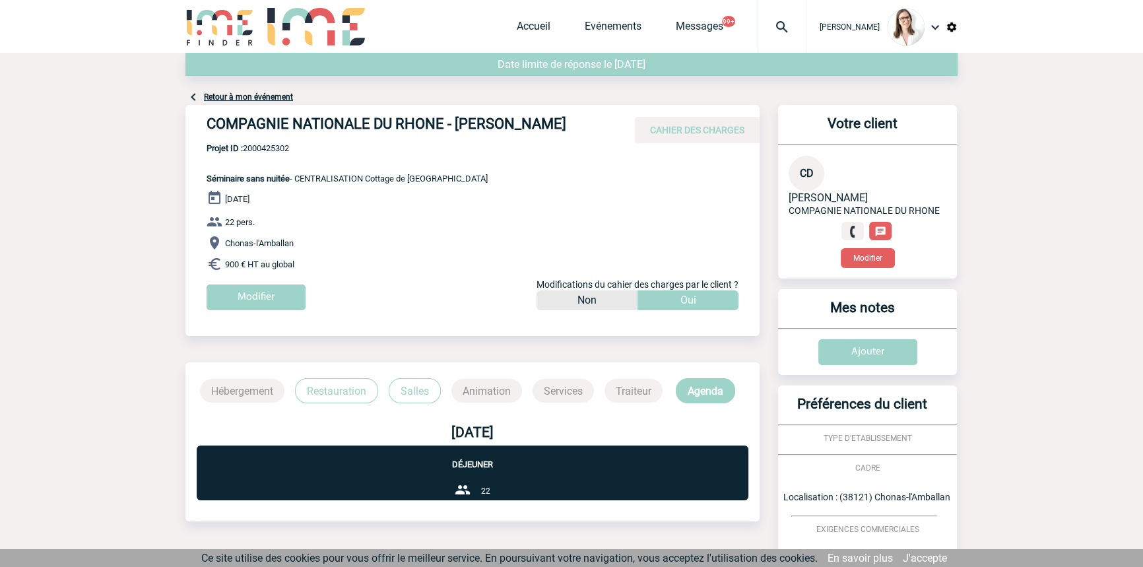
click at [279, 146] on span "Projet ID : 2000425302" at bounding box center [346, 148] width 281 height 10
copy span "2000425302"
click at [524, 20] on link "Accueil" at bounding box center [534, 29] width 34 height 18
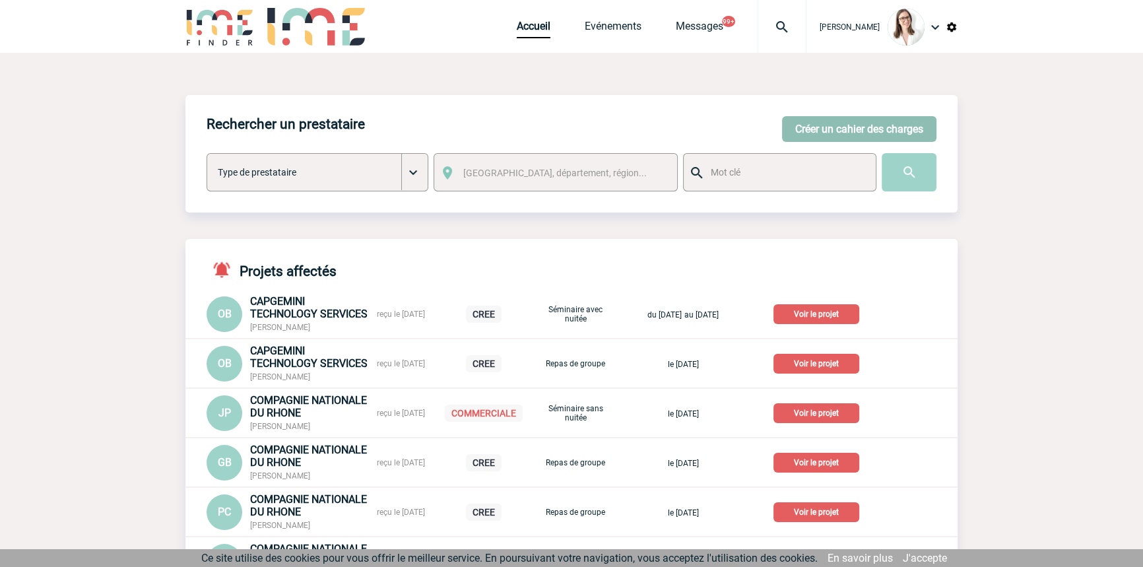
click at [850, 125] on button "Créer un cahier des charges" at bounding box center [859, 129] width 154 height 26
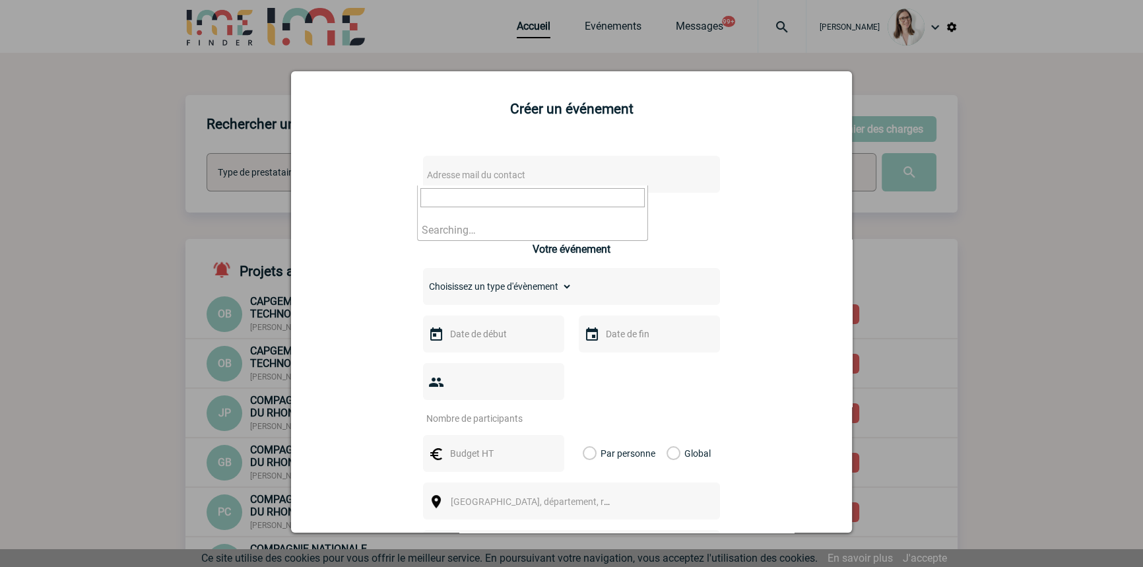
click at [456, 173] on span "Adresse mail du contact" at bounding box center [476, 175] width 98 height 11
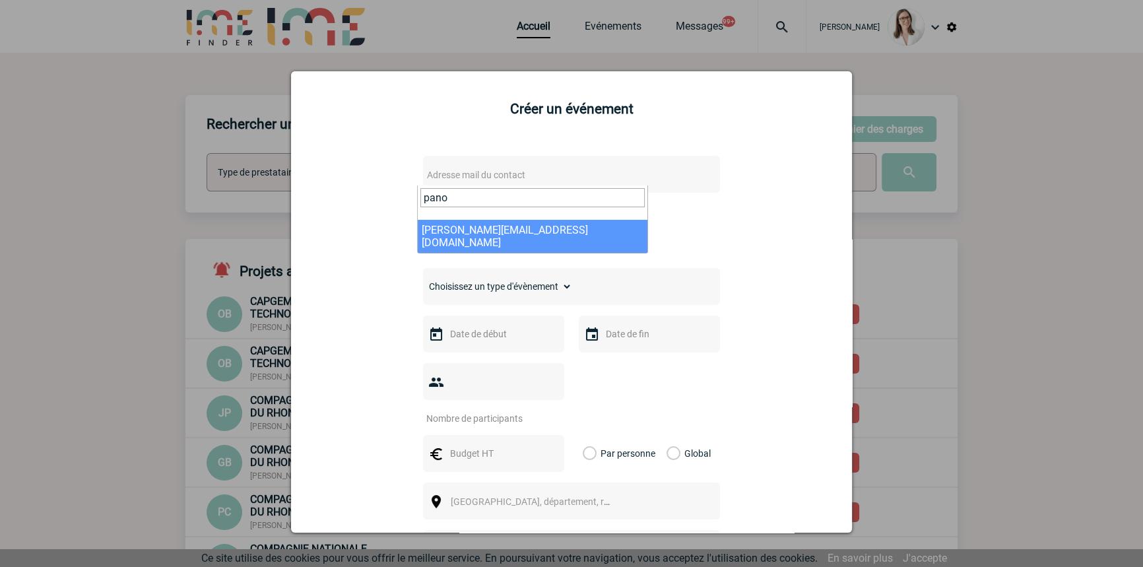
type input "pano"
select select "123440"
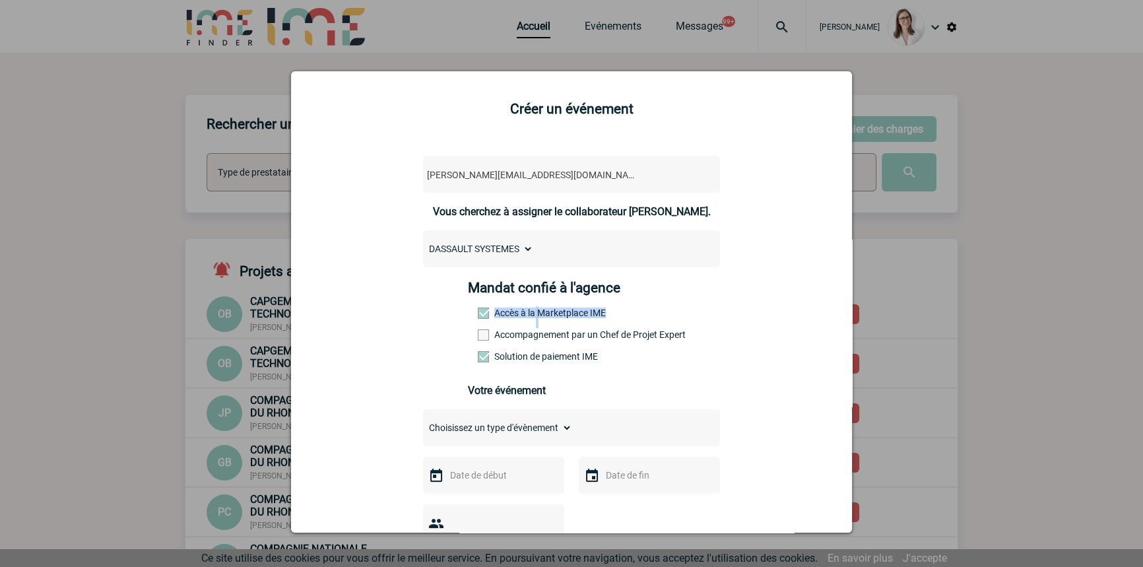
drag, startPoint x: 516, startPoint y: 329, endPoint x: 520, endPoint y: 336, distance: 8.6
click at [517, 330] on div "Mandat confié à l'agence Accès à la Marketplace IME Accompagnement par un Chef …" at bounding box center [572, 326] width 208 height 92
click at [527, 343] on div "Mandat confié à l'agence Accès à la Marketplace IME Accompagnement par un Chef …" at bounding box center [572, 326] width 208 height 92
click at [526, 336] on label "Accompagnement par un Chef de Projet Expert" at bounding box center [507, 334] width 58 height 11
click at [0, 0] on input "Accompagnement par un Chef de Projet Expert" at bounding box center [0, 0] width 0 height 0
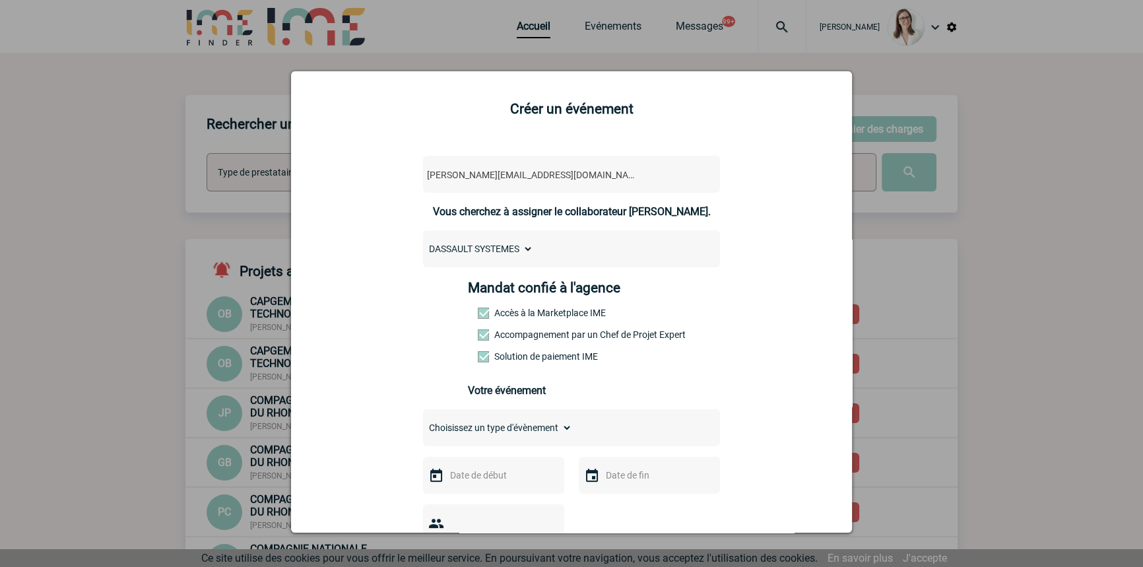
click at [515, 426] on select "Choisissez un type d'évènement Séminaire avec nuitée Séminaire sans nuitée Repa…" at bounding box center [497, 427] width 149 height 18
select select "1"
click at [423, 422] on select "Choisissez un type d'évènement Séminaire avec nuitée Séminaire sans nuitée Repa…" at bounding box center [497, 427] width 149 height 18
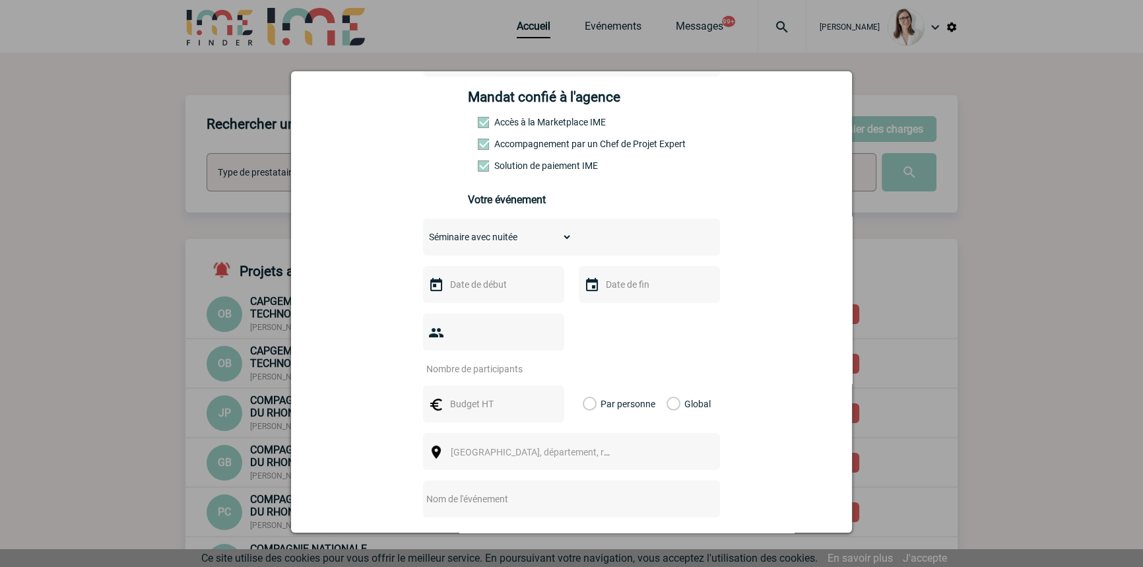
scroll to position [199, 0]
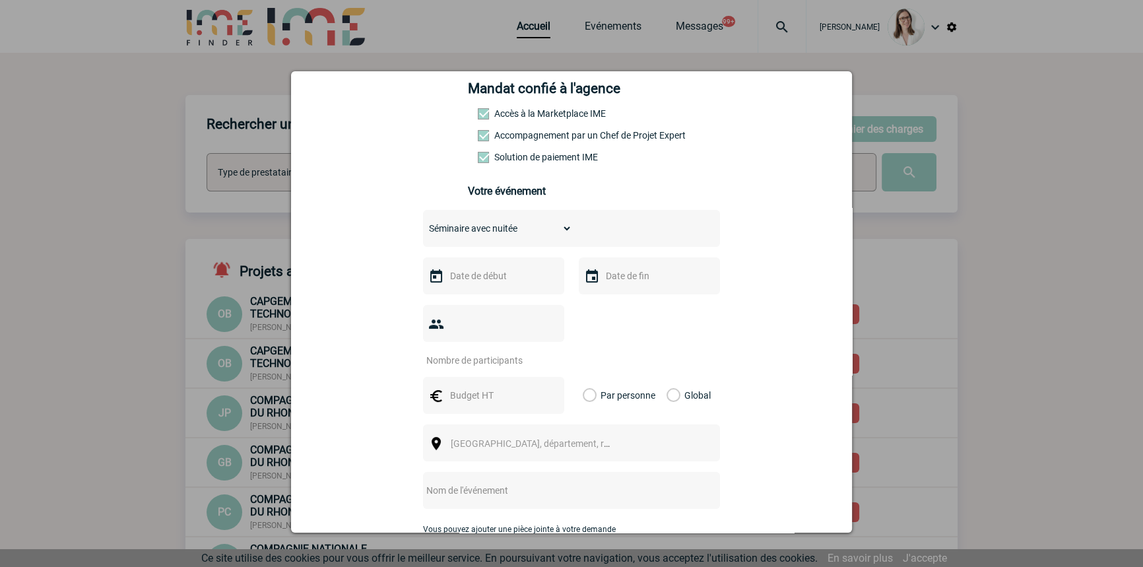
click at [474, 267] on div at bounding box center [493, 275] width 141 height 37
click at [483, 274] on input "text" at bounding box center [492, 275] width 91 height 17
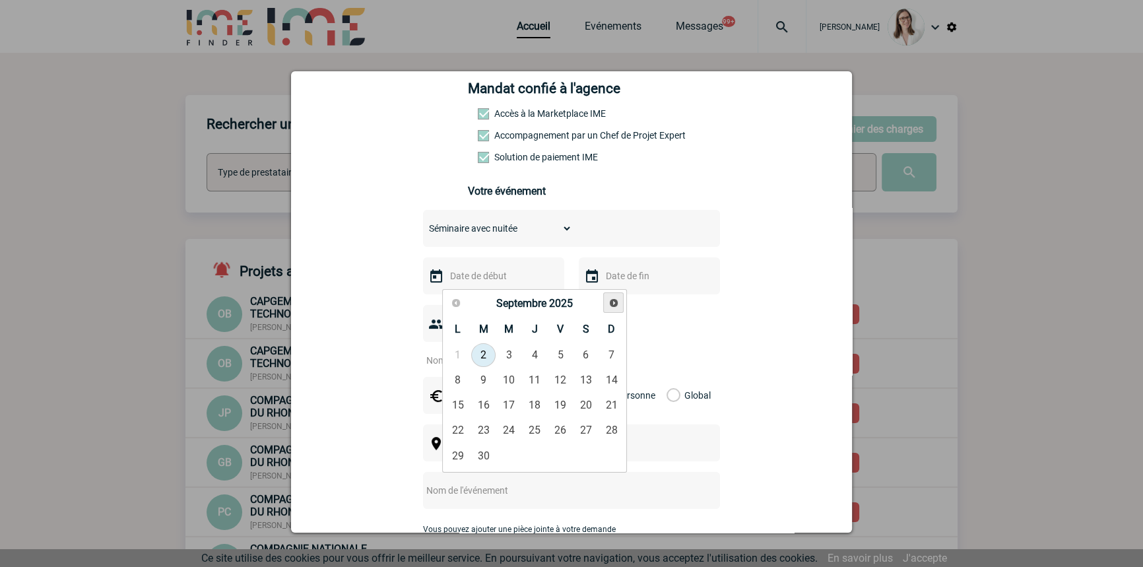
click at [614, 303] on span "Suivant" at bounding box center [613, 303] width 11 height 11
click at [510, 402] on link "15" at bounding box center [509, 405] width 24 height 24
type input "15-10-2025"
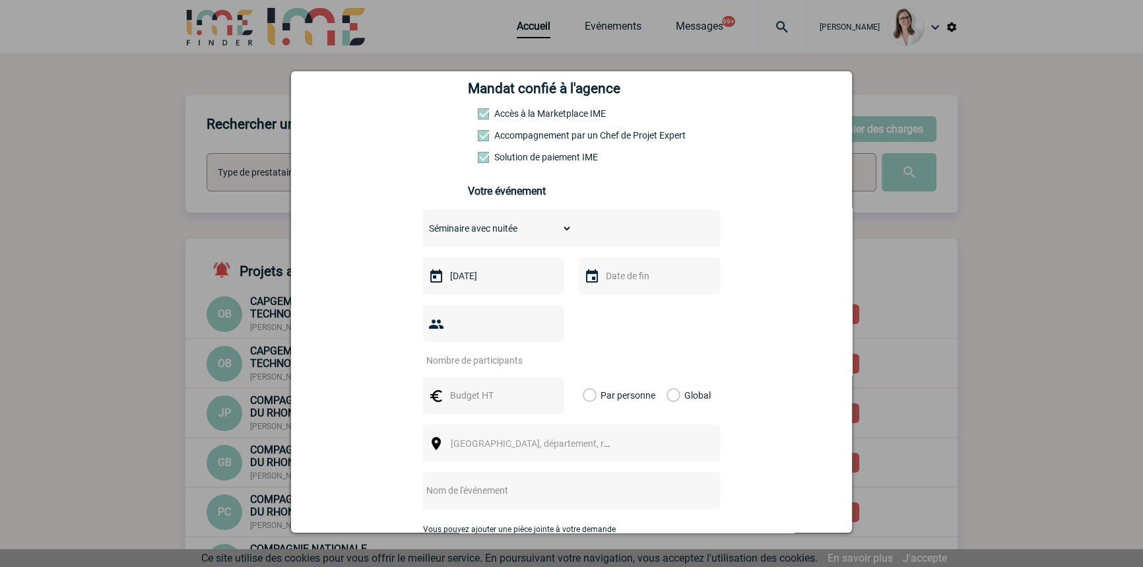
click at [632, 279] on input "text" at bounding box center [647, 275] width 91 height 17
click at [683, 406] on link "16" at bounding box center [690, 405] width 24 height 24
type input "16-10-2025"
click at [479, 352] on input "number" at bounding box center [485, 360] width 124 height 17
type input "12"
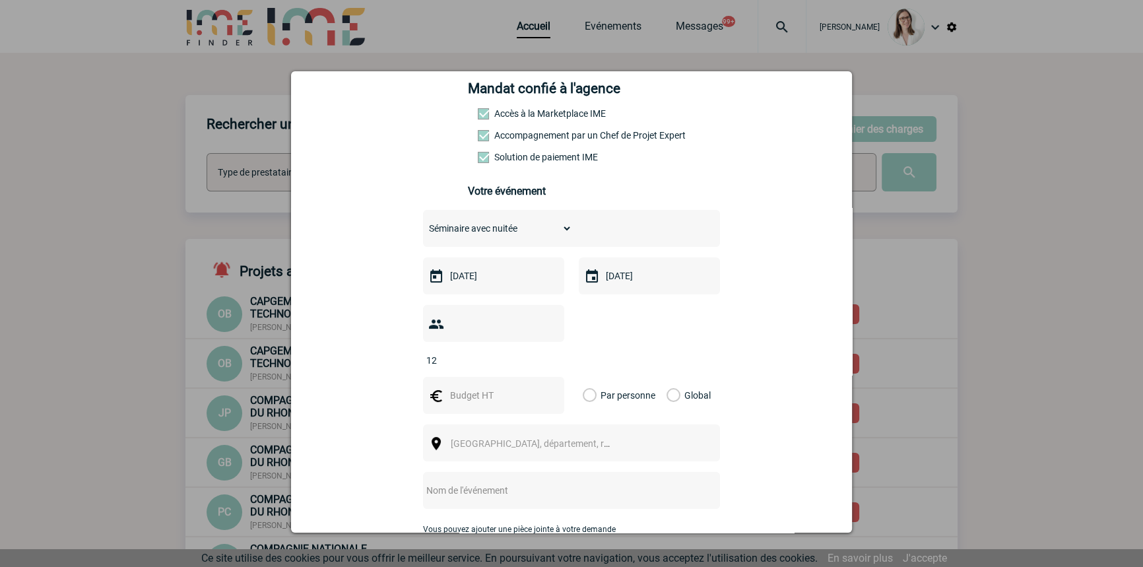
click at [511, 387] on input "text" at bounding box center [492, 395] width 91 height 17
type input "6000"
click at [673, 377] on label "Global" at bounding box center [670, 395] width 9 height 37
click at [0, 0] on input "Global" at bounding box center [0, 0] width 0 height 0
click at [491, 438] on span "Ville, département, région..." at bounding box center [542, 443] width 183 height 11
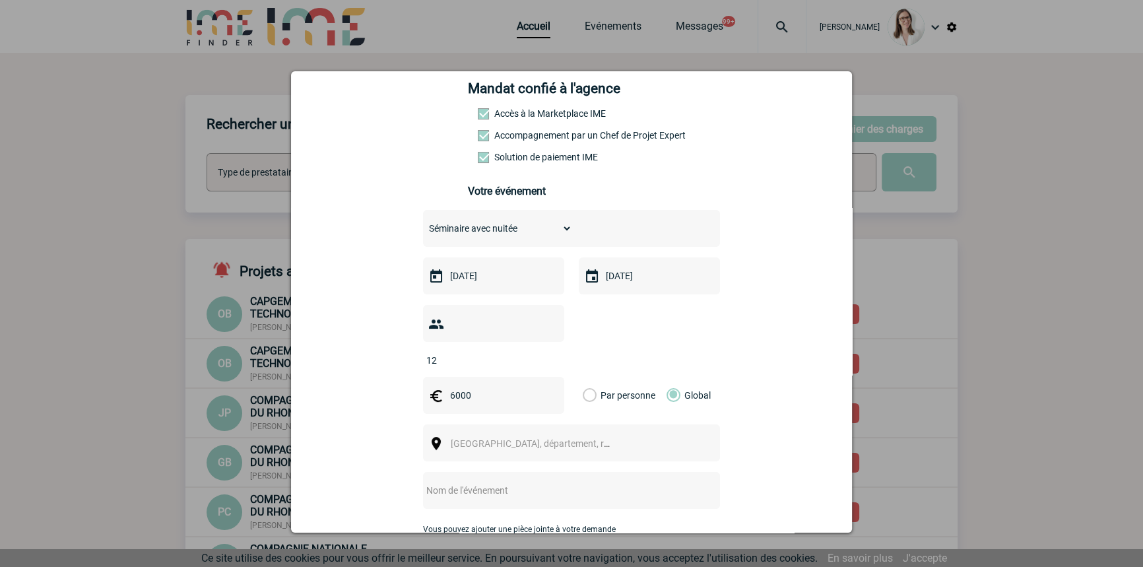
click at [507, 438] on span "Ville, département, région..." at bounding box center [542, 443] width 183 height 11
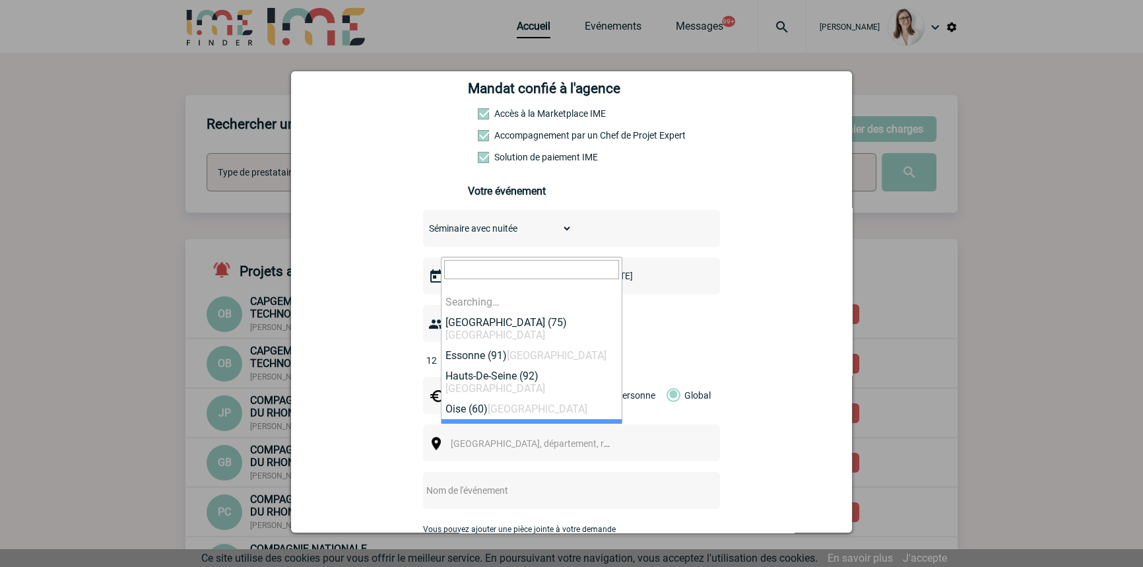
click at [508, 438] on span "Ville, département, région..." at bounding box center [542, 443] width 183 height 11
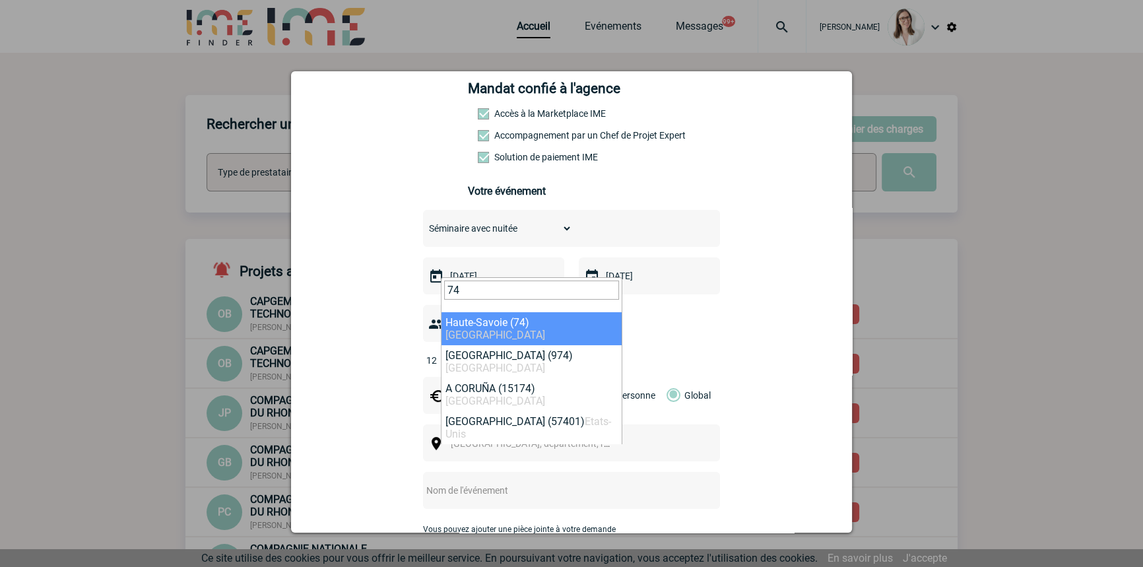
type input "74"
select select "36860"
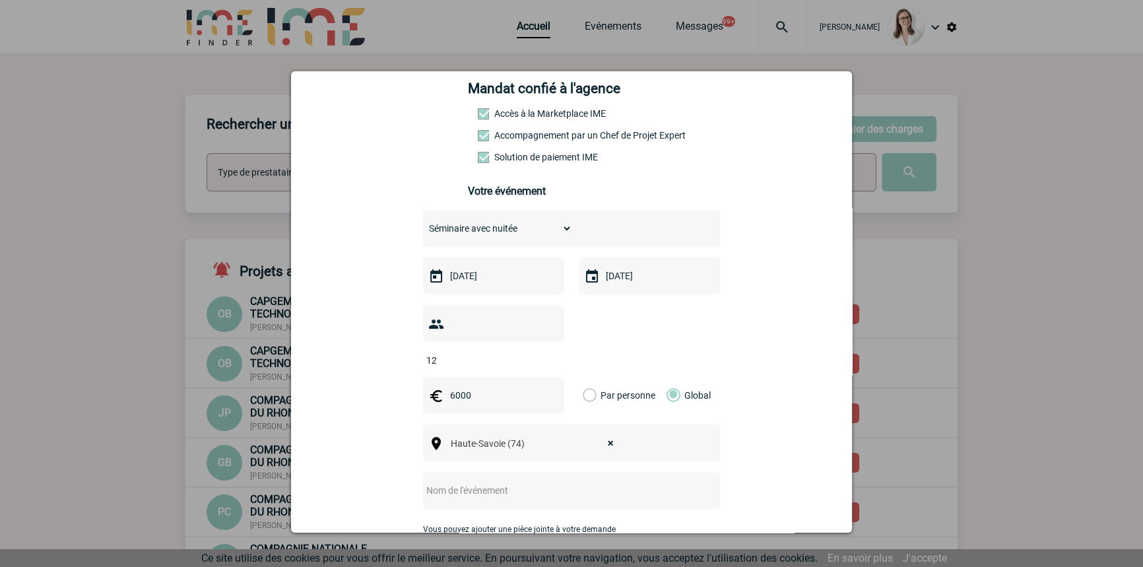
click at [488, 482] on input "text" at bounding box center [554, 490] width 262 height 17
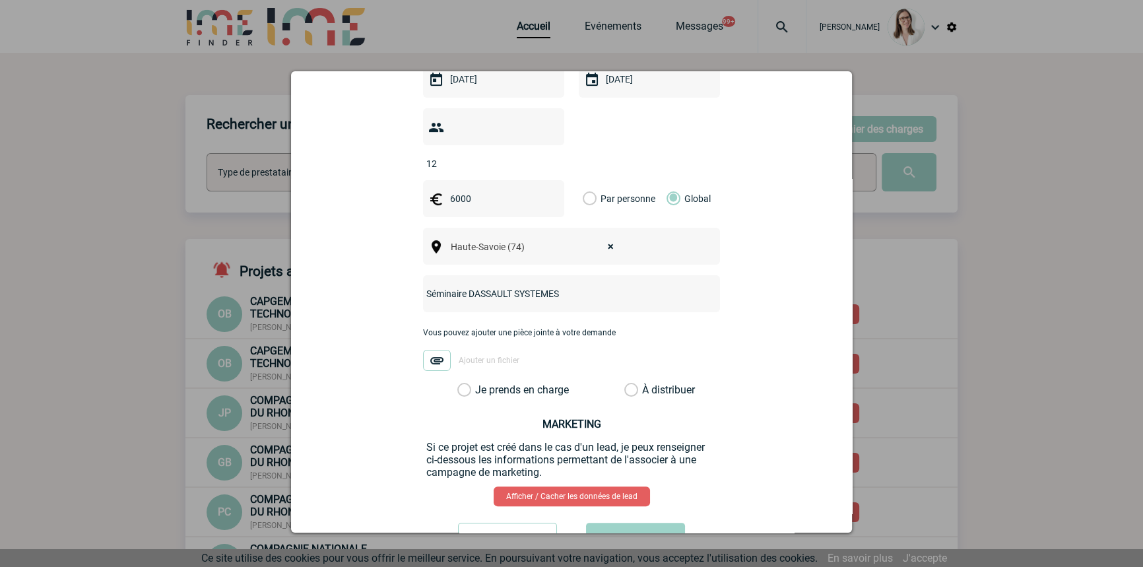
scroll to position [400, 0]
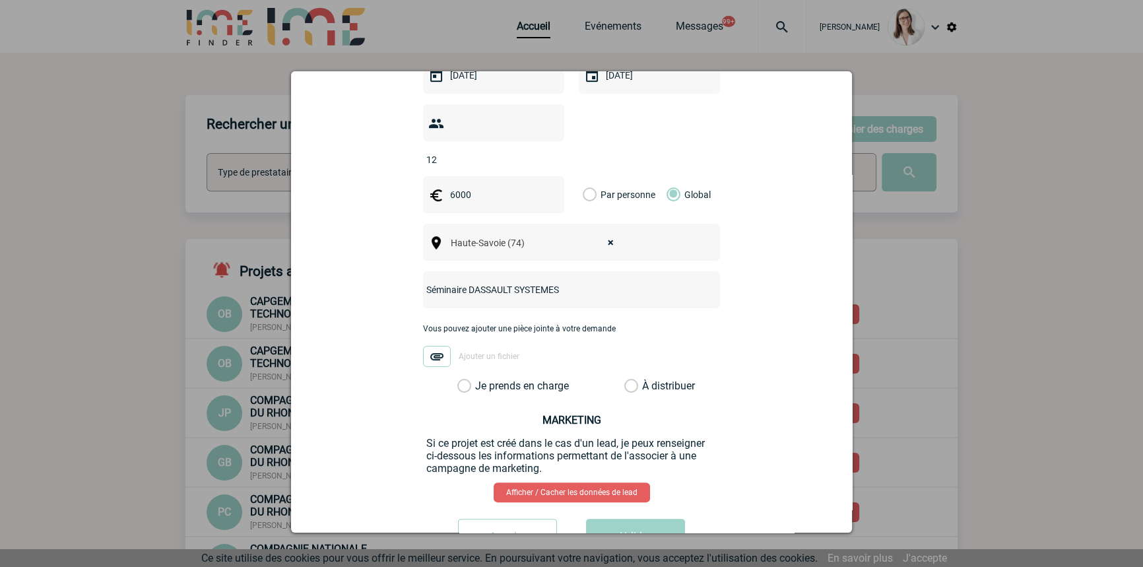
drag, startPoint x: 496, startPoint y: 257, endPoint x: 464, endPoint y: 255, distance: 32.4
click at [464, 271] on div "Séminaire DASSAULT SYSTEMES" at bounding box center [571, 289] width 297 height 37
type input "Séminaire Montagne"
click at [480, 376] on div "christelle.pano@3ds.com christelle.pano@3ds.com Vous cherchez à assigner le col…" at bounding box center [571, 154] width 528 height 822
click at [480, 379] on label "Je prends en charge" at bounding box center [468, 385] width 22 height 13
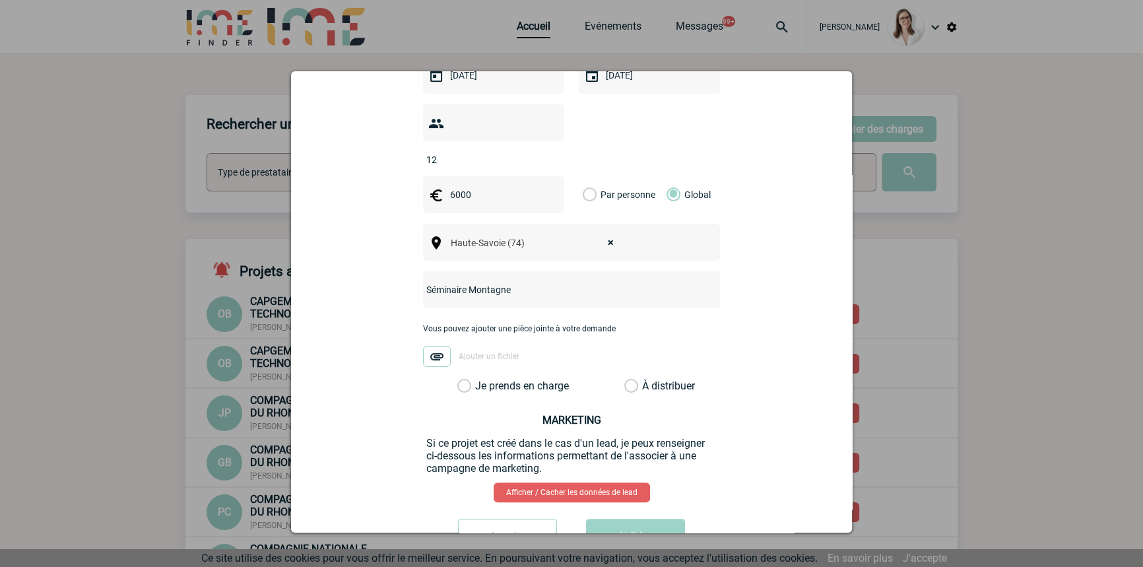
click at [0, 0] on input "Je prends en charge" at bounding box center [0, 0] width 0 height 0
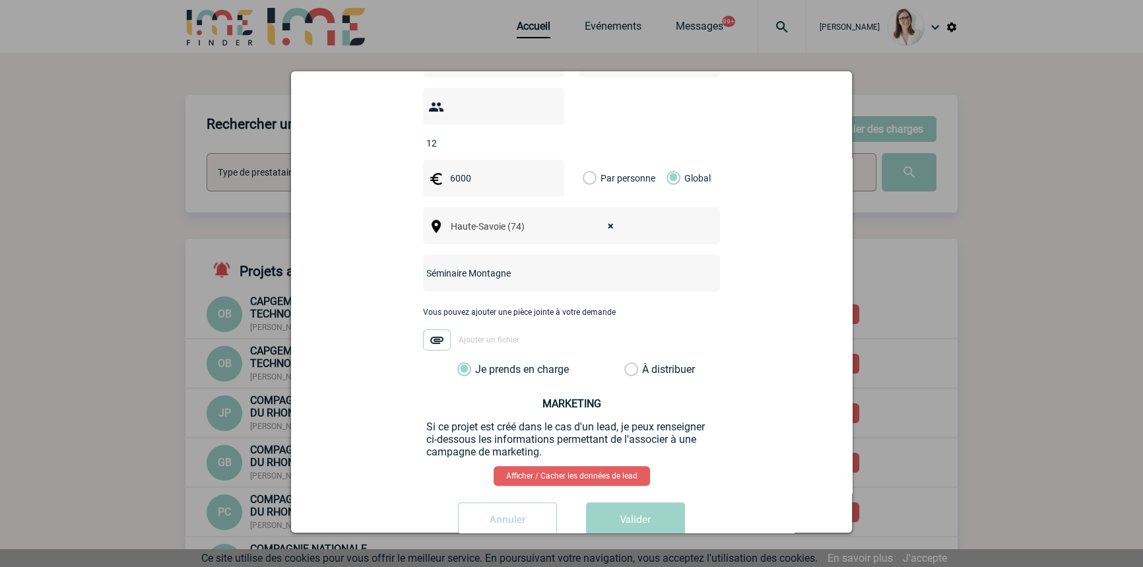
scroll to position [433, 0]
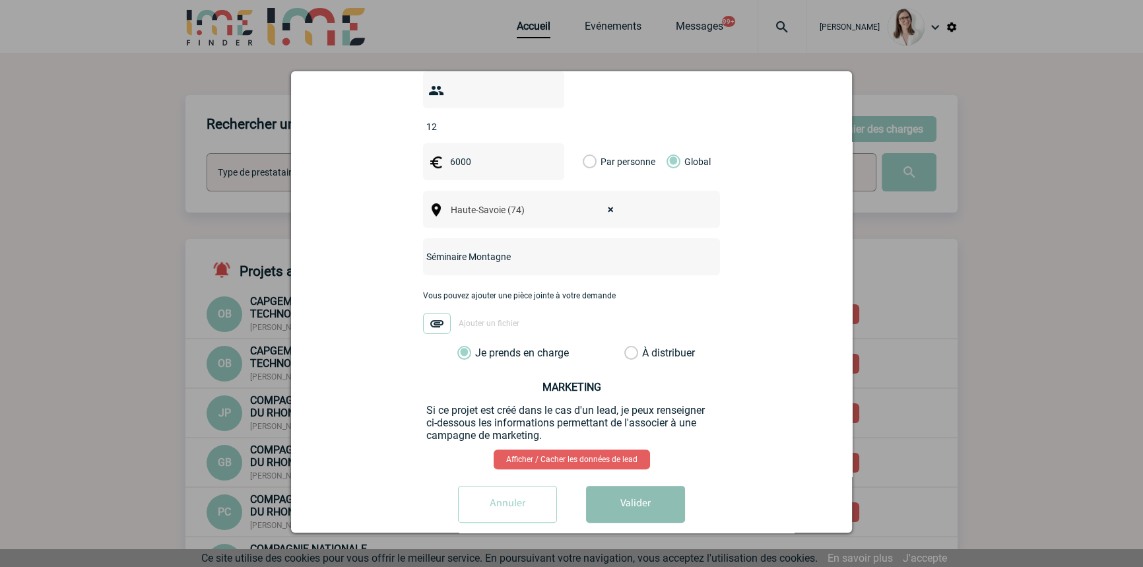
click at [604, 493] on button "Valider" at bounding box center [635, 504] width 99 height 37
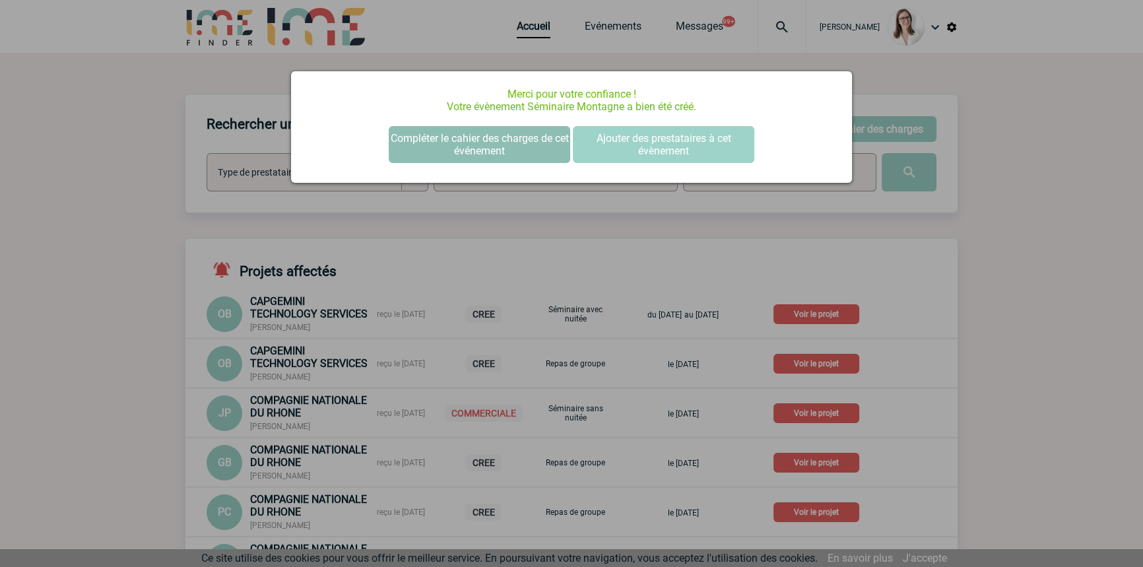
click at [503, 134] on button "Compléter le cahier des charges de cet événement" at bounding box center [479, 144] width 181 height 37
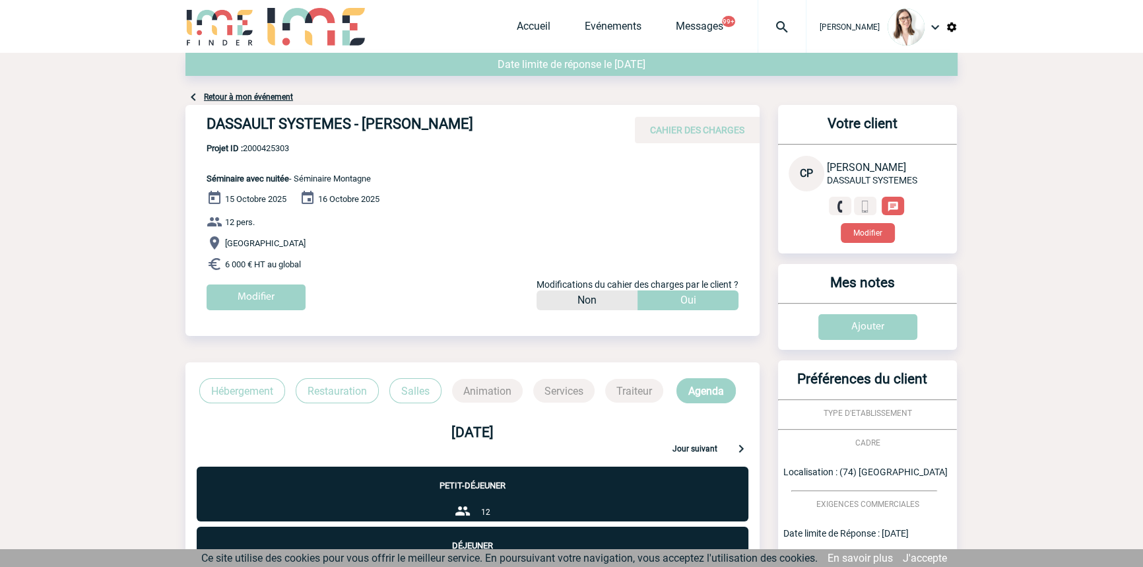
click at [284, 148] on span "Projet ID : 2000425303" at bounding box center [288, 148] width 164 height 10
click at [284, 147] on span "Projet ID : 2000425303" at bounding box center [288, 148] width 164 height 10
copy span "2000425303"
